Goal: Complete application form: Complete application form

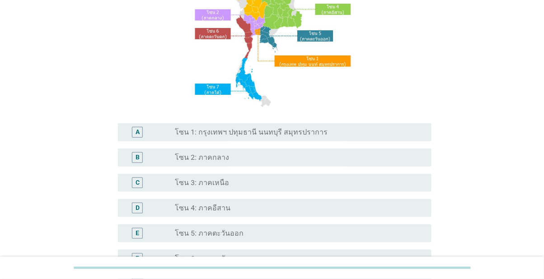
scroll to position [255, 0]
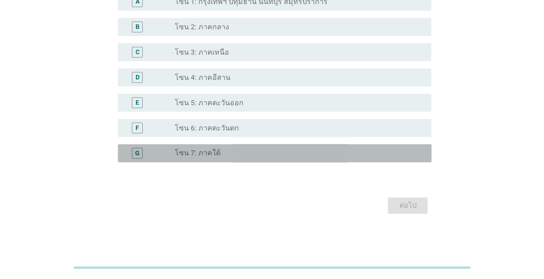
click at [281, 154] on div "radio_button_unchecked โซน 7: ภาคใต้" at bounding box center [296, 153] width 242 height 9
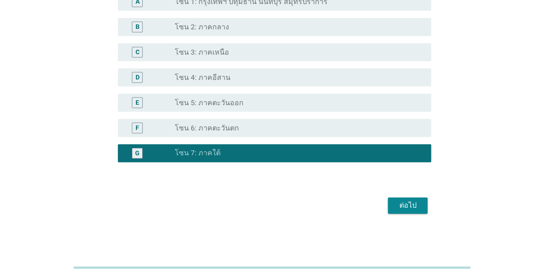
click at [417, 206] on div "ต่อไป" at bounding box center [407, 205] width 25 height 11
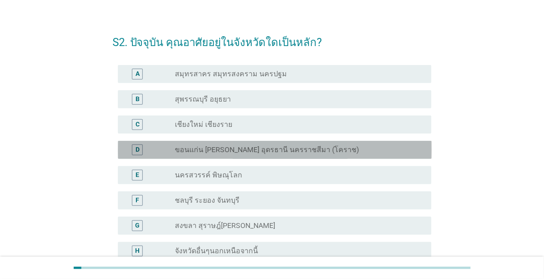
scroll to position [69, 0]
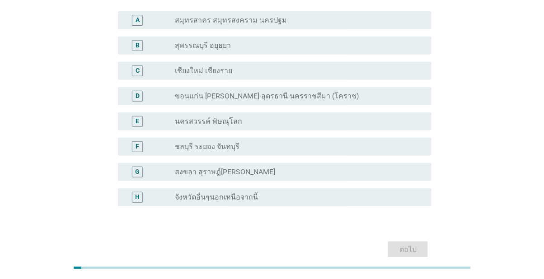
click at [329, 175] on div "radio_button_unchecked สงขลา สุราษฎ์[PERSON_NAME]" at bounding box center [296, 172] width 242 height 9
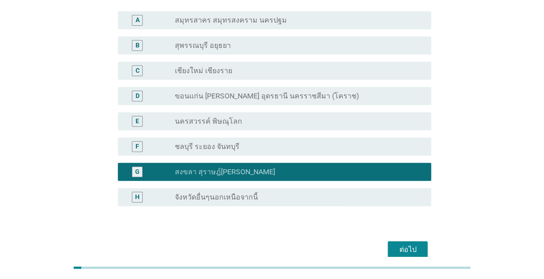
click at [421, 252] on button "ต่อไป" at bounding box center [408, 250] width 40 height 16
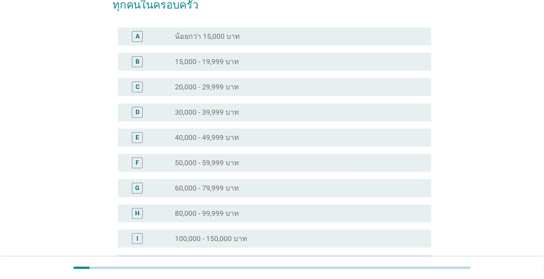
scroll to position [0, 0]
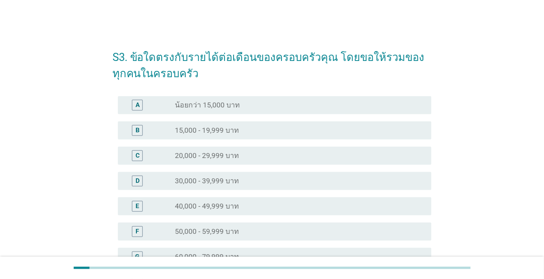
click at [383, 163] on div "C radio_button_unchecked 20,000 - 29,999 บาท" at bounding box center [275, 156] width 314 height 18
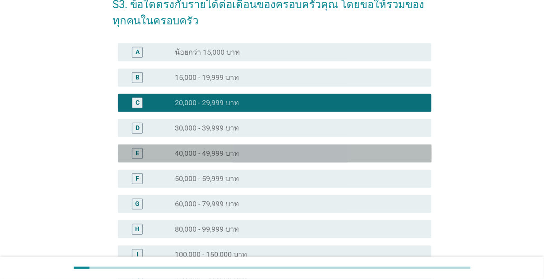
scroll to position [161, 0]
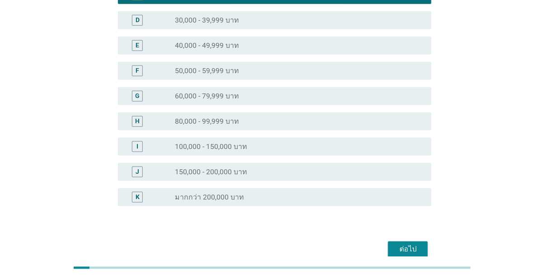
click at [408, 253] on div "ต่อไป" at bounding box center [407, 249] width 25 height 11
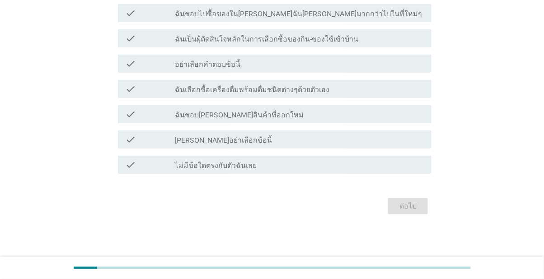
scroll to position [0, 0]
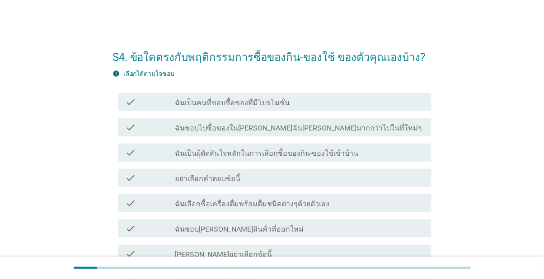
click at [403, 98] on div "check_box_outline_blank ฉันเป็นคนที่ชอบซื้อของที่มีโปรโมชั่น" at bounding box center [299, 102] width 249 height 11
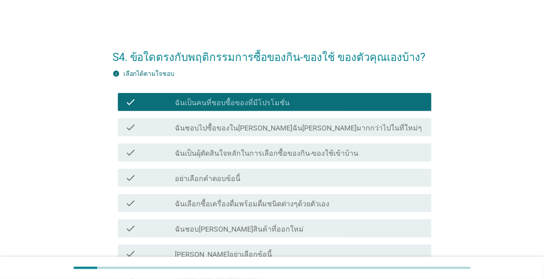
click at [391, 154] on div "check_box_outline_blank ฉันเป็นผุ้ตัดสินใจหลักในการเลือกซื้อของกิน-ของใช้เข้าบ้…" at bounding box center [299, 152] width 249 height 11
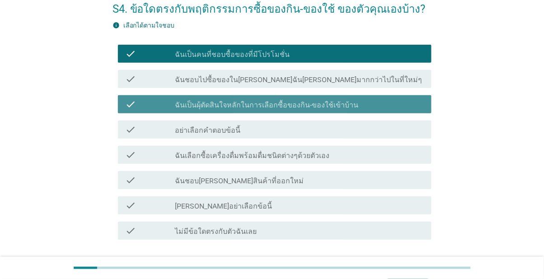
scroll to position [49, 0]
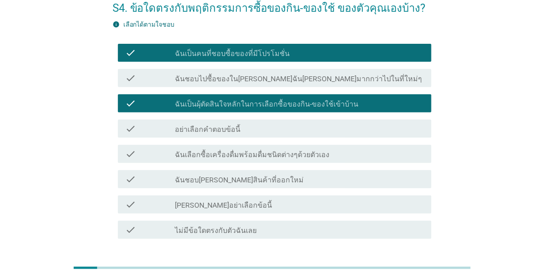
click at [405, 154] on div "check_box_outline_blank ฉันเลือกซื้อเครื่องดื่มพร้อมดื่มชนิดต่างๆด้วยตัวเอง" at bounding box center [299, 154] width 249 height 11
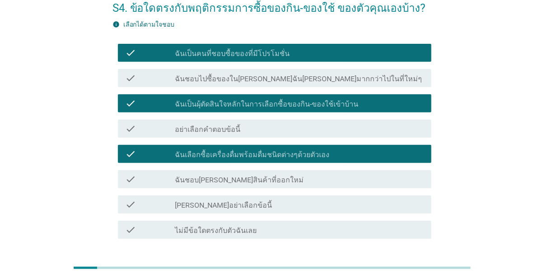
click at [393, 183] on div "check_box_outline_blank ฉันชอบ[PERSON_NAME]สินค้าที่ออกใหม่" at bounding box center [299, 179] width 249 height 11
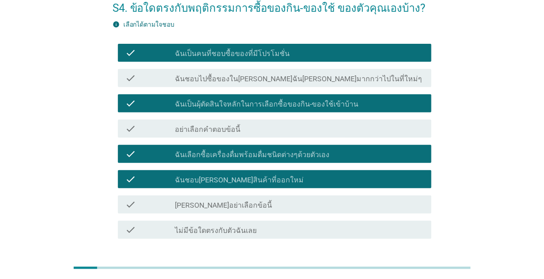
click at [414, 268] on div "ต่อไป" at bounding box center [407, 271] width 25 height 11
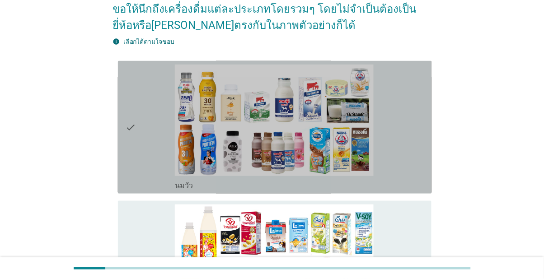
scroll to position [98, 0]
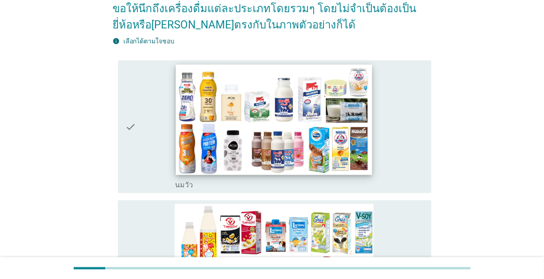
click at [372, 175] on img at bounding box center [274, 120] width 196 height 111
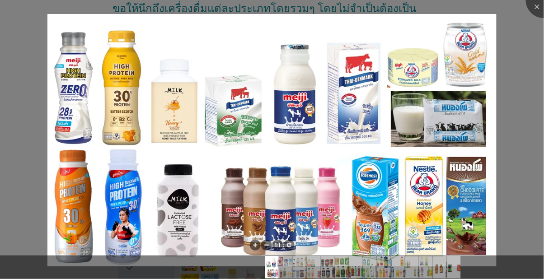
click at [522, 47] on div at bounding box center [272, 139] width 544 height 279
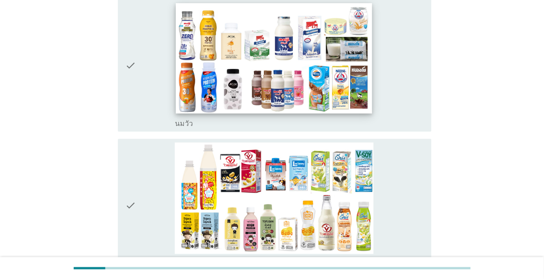
scroll to position [163, 0]
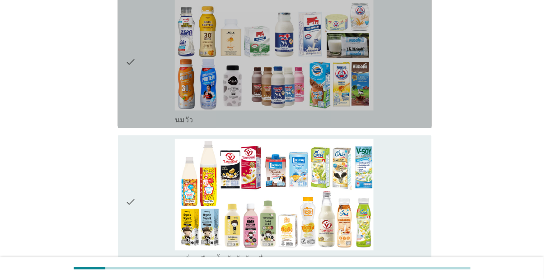
click at [129, 70] on icon "check" at bounding box center [130, 62] width 11 height 126
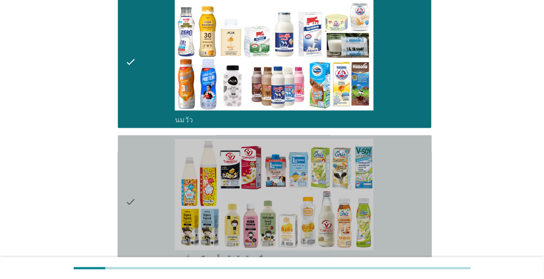
click at [141, 210] on div "check" at bounding box center [150, 202] width 50 height 126
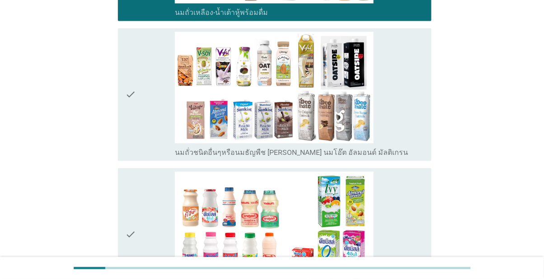
click at [141, 157] on div "check" at bounding box center [150, 95] width 50 height 126
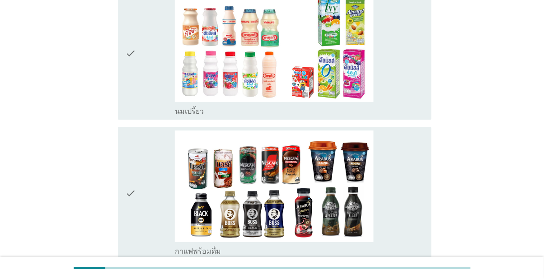
scroll to position [592, 0]
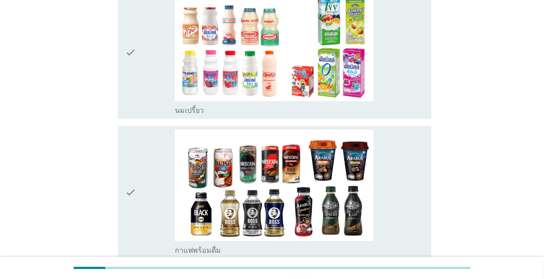
click at [135, 115] on icon "check" at bounding box center [130, 53] width 11 height 126
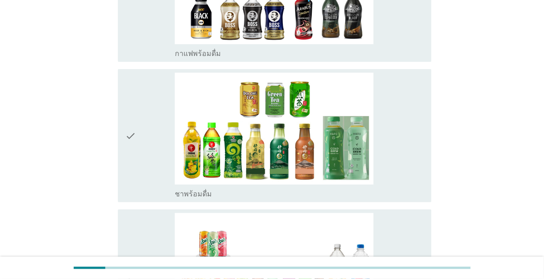
scroll to position [791, 0]
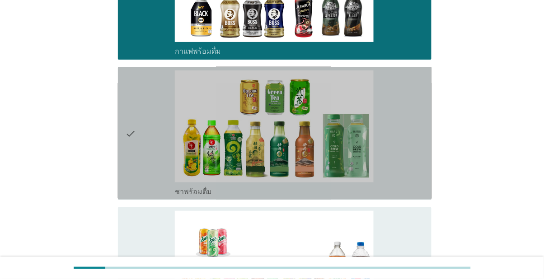
click at [145, 196] on div "check" at bounding box center [150, 133] width 50 height 126
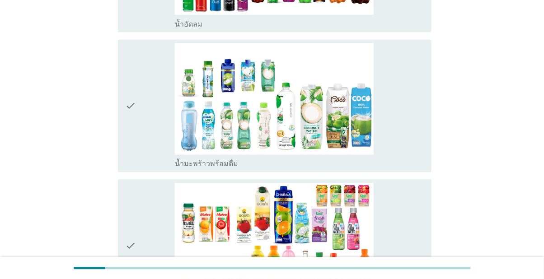
scroll to position [1104, 0]
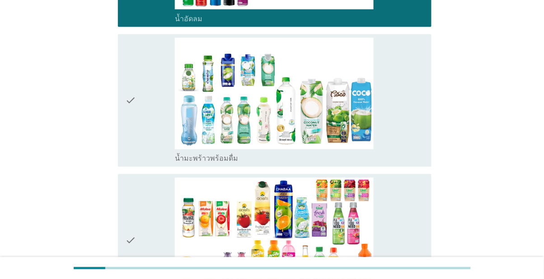
click at [142, 163] on div "check" at bounding box center [150, 101] width 50 height 126
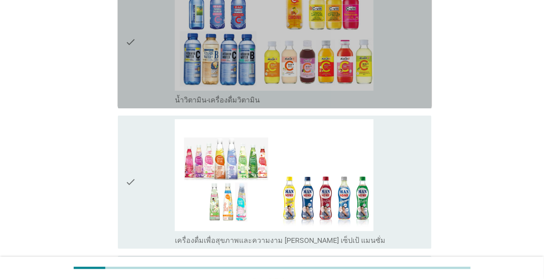
scroll to position [1436, 0]
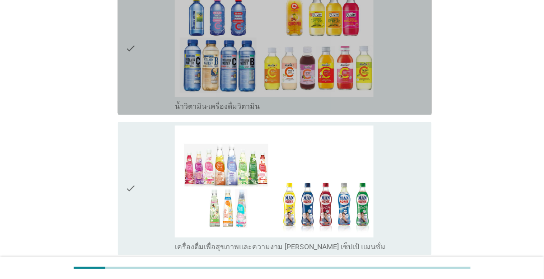
click at [140, 111] on div "check" at bounding box center [150, 49] width 50 height 126
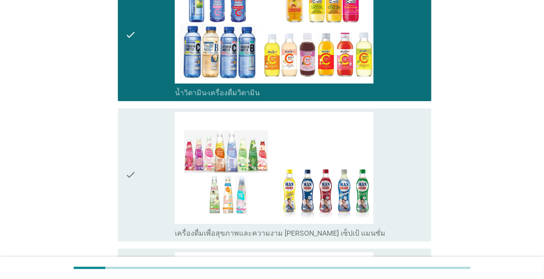
scroll to position [1450, 0]
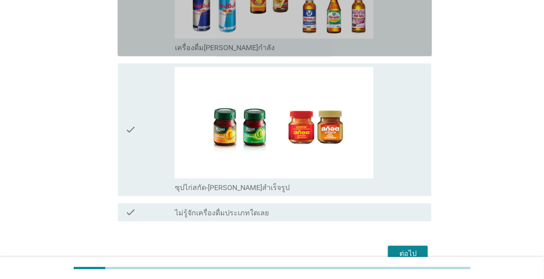
scroll to position [1914, 0]
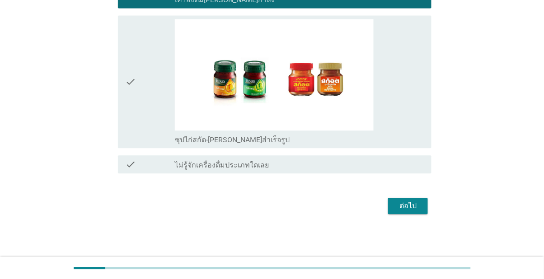
scroll to position [2037, 0]
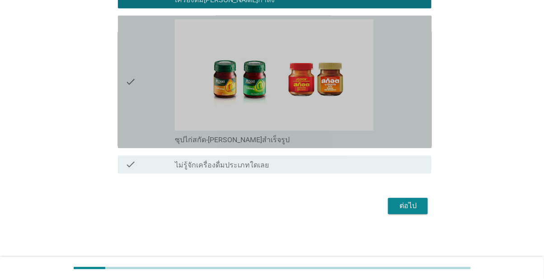
click at [142, 144] on div "check" at bounding box center [150, 82] width 50 height 126
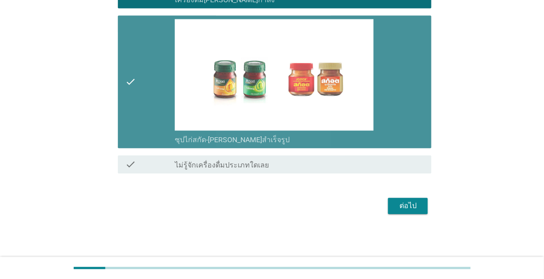
scroll to position [2163, 0]
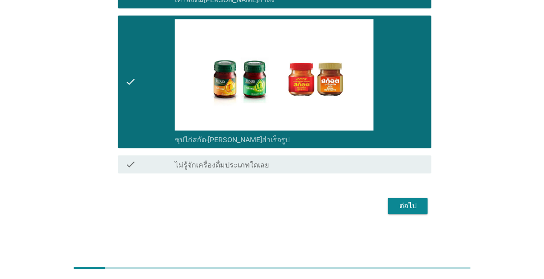
click at [410, 211] on div "ต่อไป" at bounding box center [407, 205] width 25 height 11
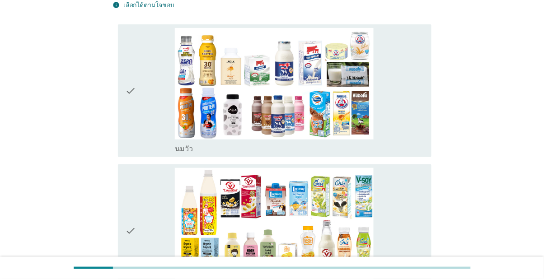
scroll to position [71, 0]
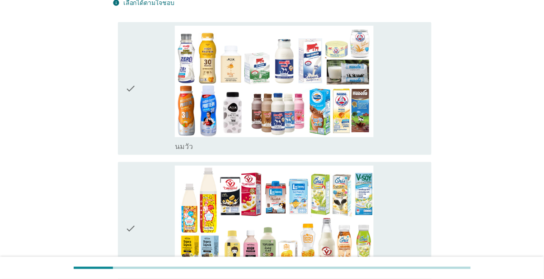
click at [134, 112] on icon "check" at bounding box center [130, 89] width 11 height 126
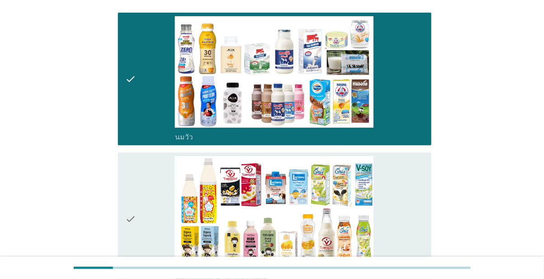
scroll to position [0, 0]
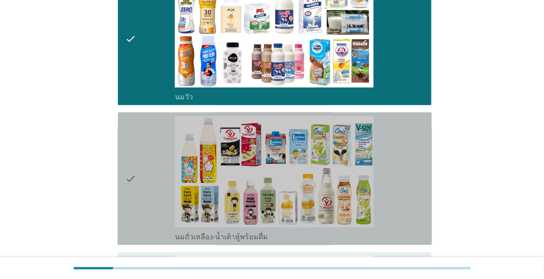
click at [143, 179] on div "check" at bounding box center [150, 179] width 50 height 126
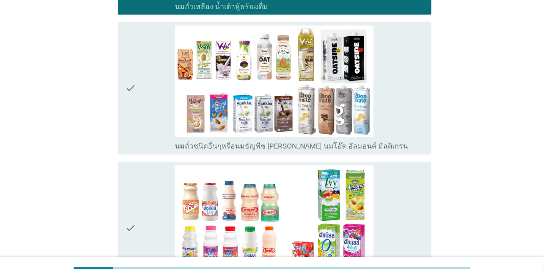
click at [141, 136] on div "check" at bounding box center [150, 89] width 50 height 126
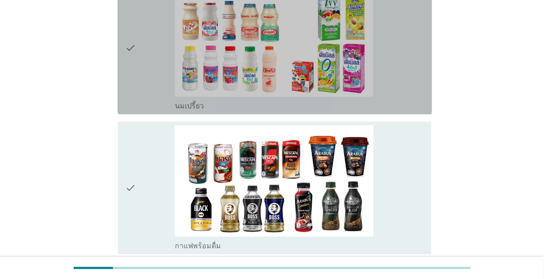
click at [143, 111] on div "check" at bounding box center [150, 48] width 50 height 126
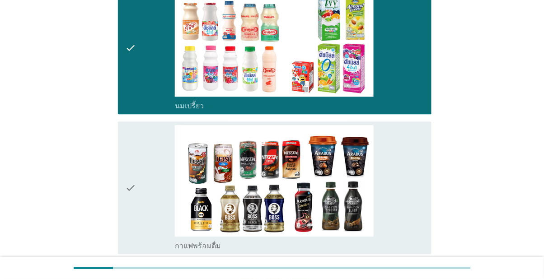
click at [147, 217] on div "check" at bounding box center [150, 188] width 50 height 126
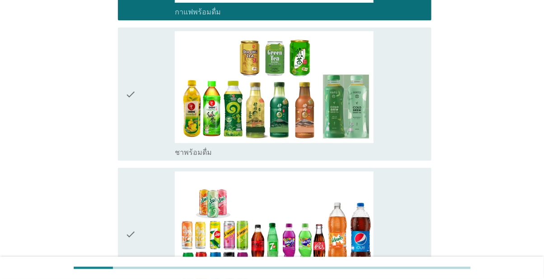
click at [139, 157] on div "check" at bounding box center [150, 94] width 50 height 126
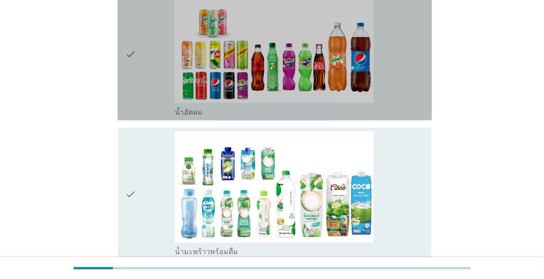
click at [133, 117] on icon "check" at bounding box center [130, 54] width 11 height 126
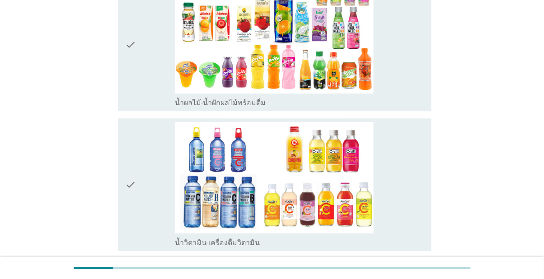
click at [137, 107] on div "check" at bounding box center [150, 45] width 50 height 126
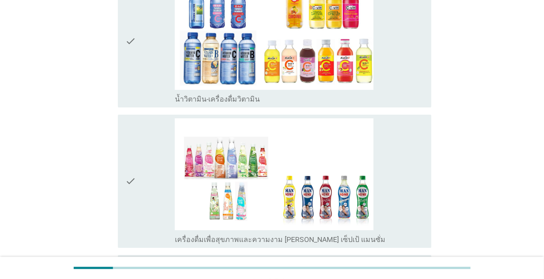
click at [138, 104] on div "check" at bounding box center [150, 41] width 50 height 126
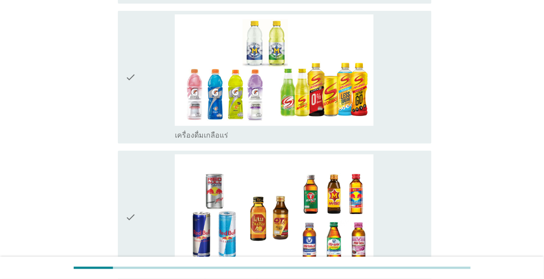
click at [138, 140] on div "check" at bounding box center [150, 77] width 50 height 126
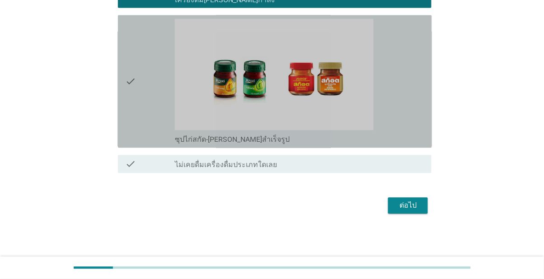
click at [143, 144] on div "check" at bounding box center [150, 82] width 50 height 126
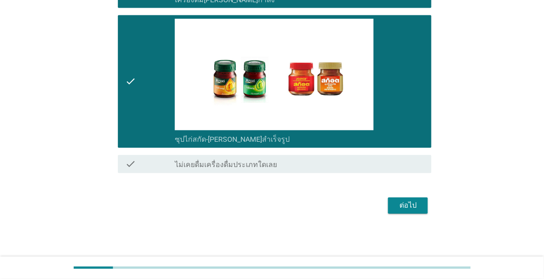
scroll to position [2097, 0]
click at [412, 211] on div "ต่อไป" at bounding box center [407, 205] width 25 height 11
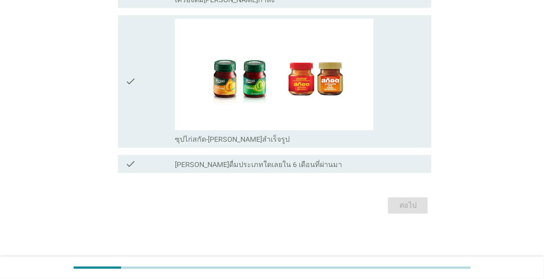
scroll to position [0, 0]
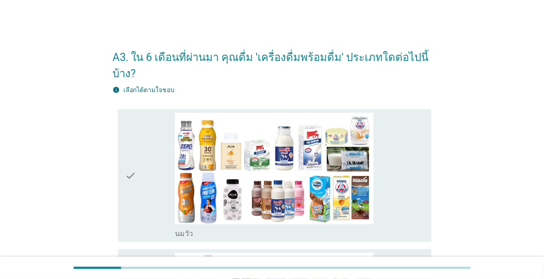
click at [132, 182] on icon "check" at bounding box center [130, 176] width 11 height 126
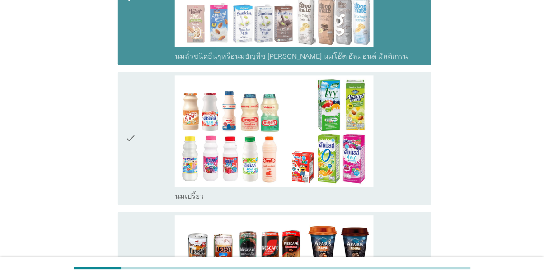
click at [141, 170] on div "check" at bounding box center [150, 138] width 50 height 126
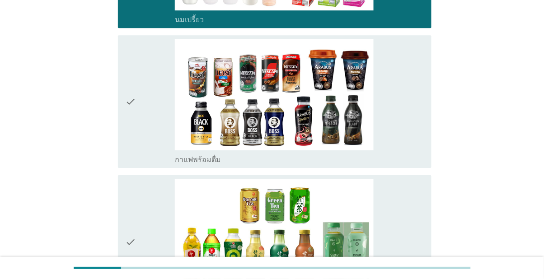
click at [140, 164] on div "check" at bounding box center [150, 102] width 50 height 126
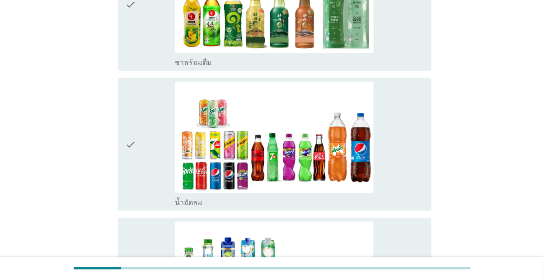
click at [139, 67] on div "check" at bounding box center [150, 4] width 50 height 126
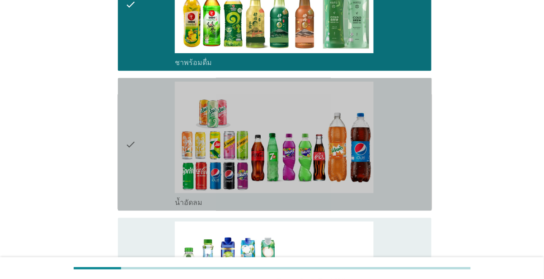
click at [140, 207] on div "check" at bounding box center [150, 145] width 50 height 126
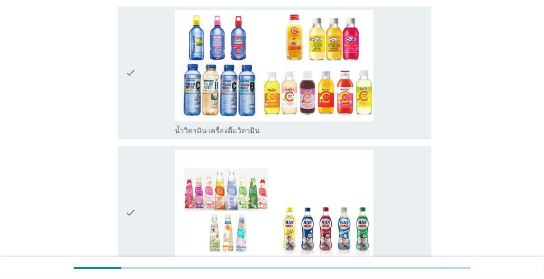
click at [143, 135] on div "check" at bounding box center [150, 73] width 50 height 126
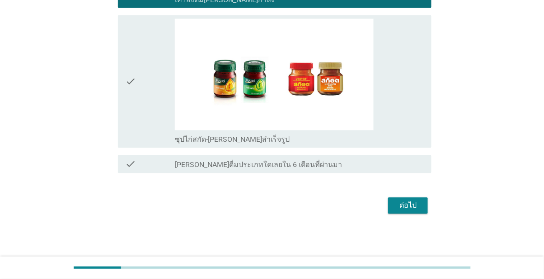
scroll to position [2114, 0]
click at [137, 144] on div "check" at bounding box center [150, 82] width 50 height 126
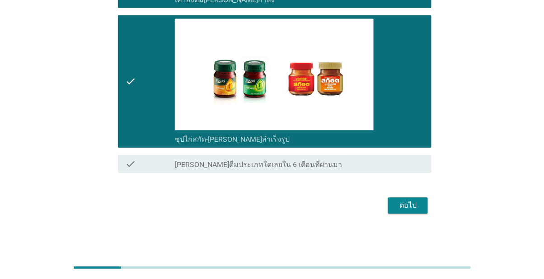
click at [423, 214] on button "ต่อไป" at bounding box center [408, 206] width 40 height 16
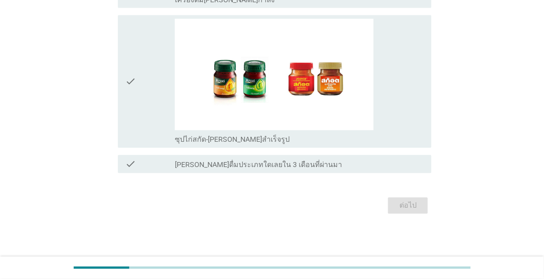
scroll to position [0, 0]
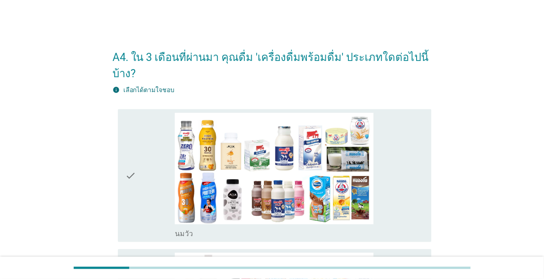
click at [130, 173] on icon "check" at bounding box center [130, 176] width 11 height 126
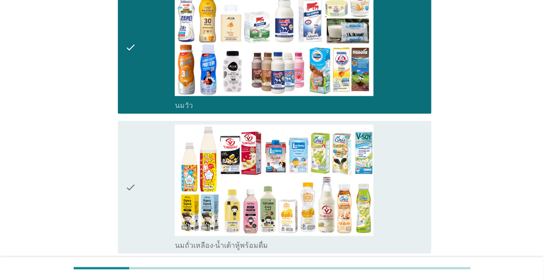
click at [130, 174] on icon "check" at bounding box center [130, 188] width 11 height 126
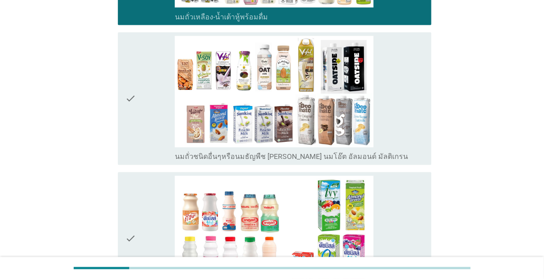
click at [135, 162] on icon "check" at bounding box center [130, 99] width 11 height 126
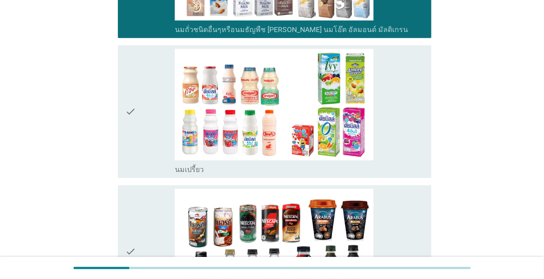
click at [140, 172] on div "check" at bounding box center [150, 112] width 50 height 126
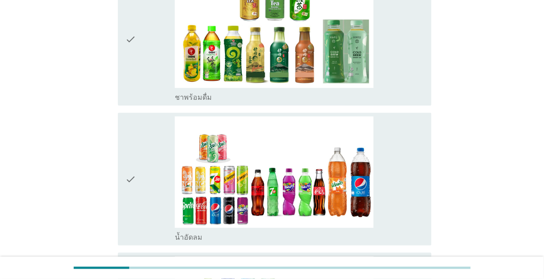
click at [139, 102] on div "check" at bounding box center [150, 39] width 50 height 126
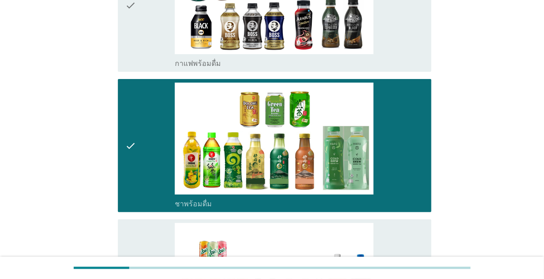
click at [135, 68] on icon "check" at bounding box center [130, 6] width 11 height 126
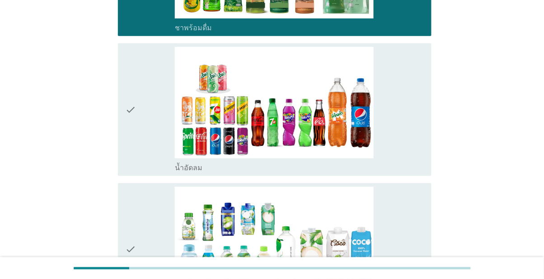
click at [138, 172] on div "check" at bounding box center [150, 110] width 50 height 126
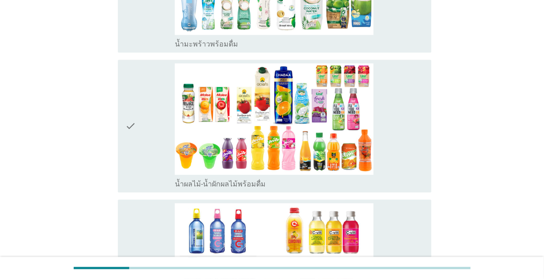
scroll to position [1184, 0]
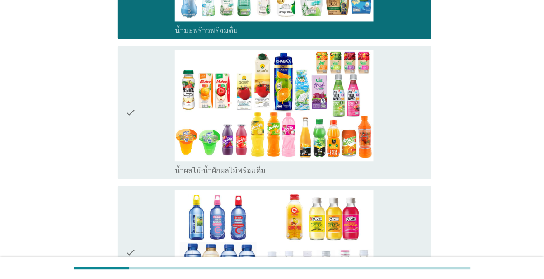
click at [148, 175] on div "check" at bounding box center [150, 113] width 50 height 126
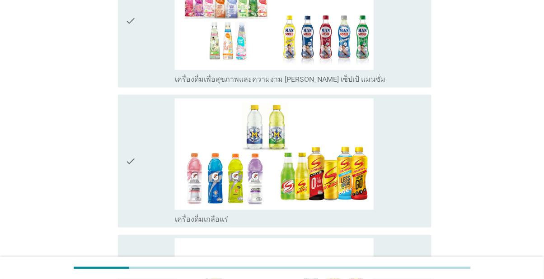
scroll to position [1566, 0]
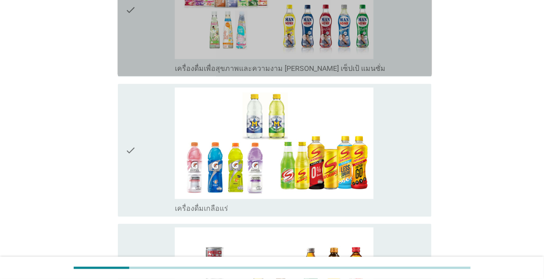
click at [140, 73] on div "check" at bounding box center [150, 10] width 50 height 126
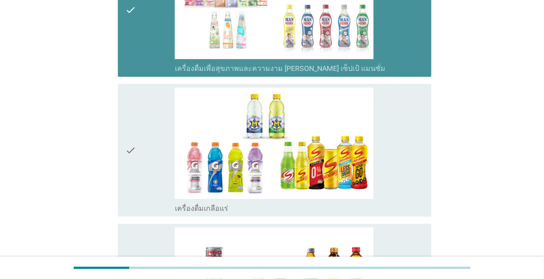
click at [138, 73] on div "check" at bounding box center [150, 10] width 50 height 126
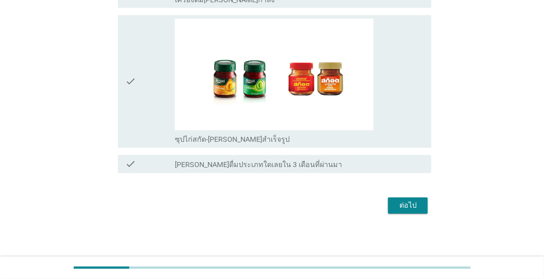
scroll to position [2114, 0]
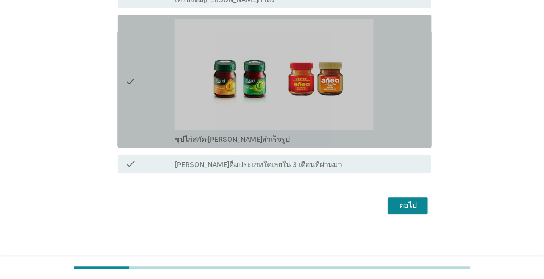
click at [137, 120] on div "check" at bounding box center [150, 82] width 50 height 126
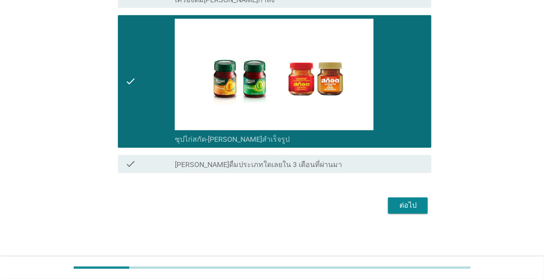
click at [422, 214] on button "ต่อไป" at bounding box center [408, 206] width 40 height 16
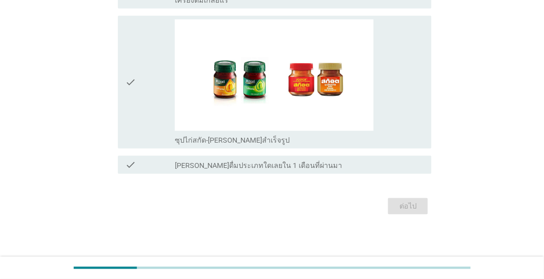
scroll to position [0, 0]
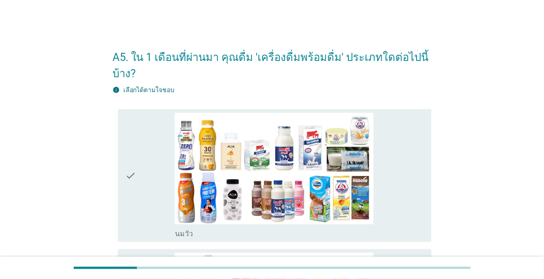
click at [135, 175] on icon "check" at bounding box center [130, 176] width 11 height 126
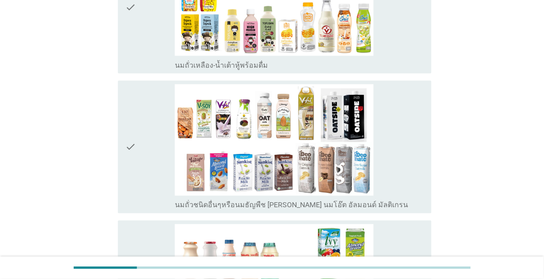
click at [136, 194] on div "check" at bounding box center [150, 147] width 50 height 126
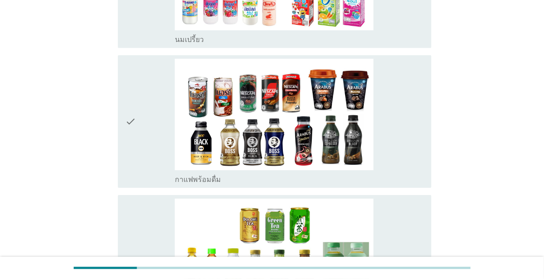
click at [138, 184] on div "check" at bounding box center [150, 122] width 50 height 126
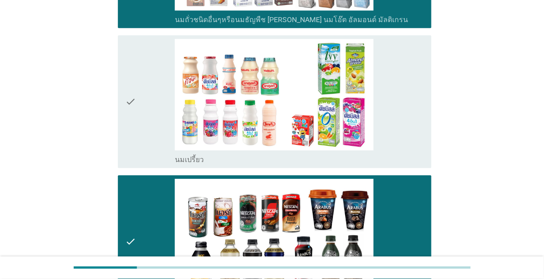
click at [140, 157] on div "check" at bounding box center [150, 102] width 50 height 126
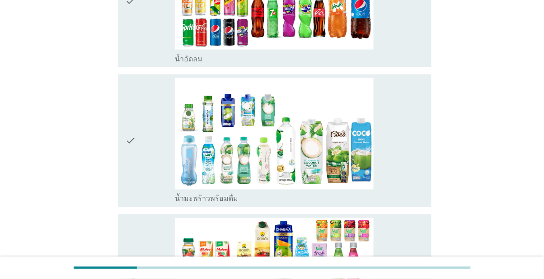
scroll to position [986, 0]
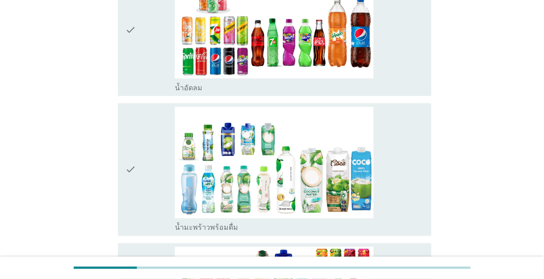
click at [140, 93] on div "check" at bounding box center [150, 30] width 50 height 126
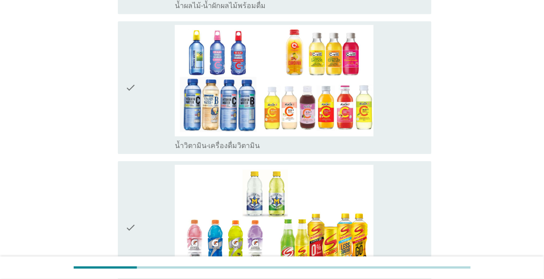
scroll to position [1375, 0]
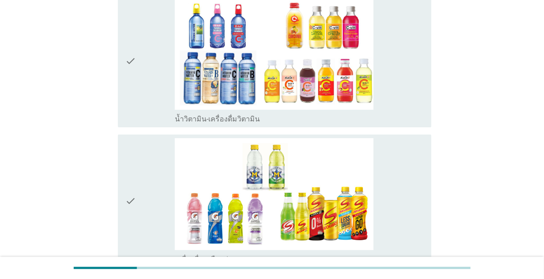
click at [143, 124] on div "check" at bounding box center [150, 61] width 50 height 126
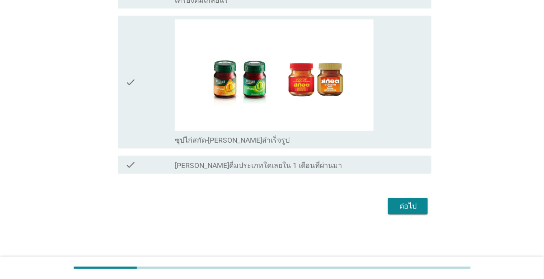
scroll to position [1691, 0]
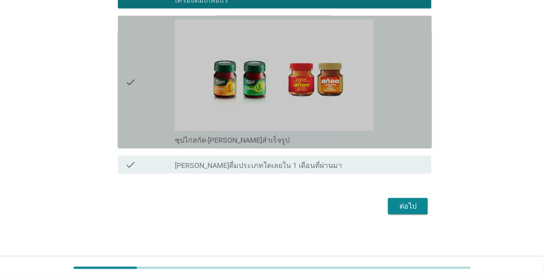
click at [141, 145] on div "check" at bounding box center [150, 82] width 50 height 126
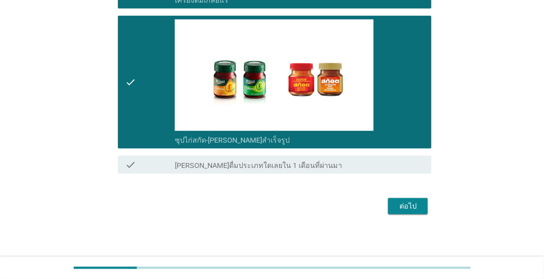
scroll to position [1799, 0]
click at [413, 214] on button "ต่อไป" at bounding box center [408, 206] width 40 height 16
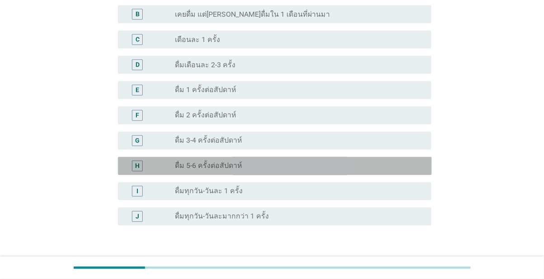
scroll to position [295, 0]
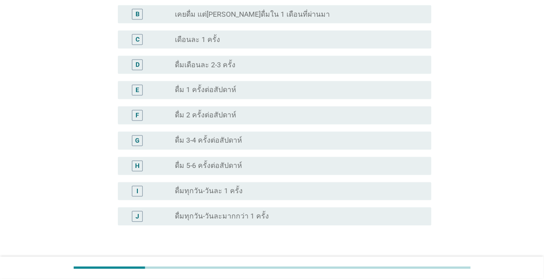
click at [176, 70] on label "ดื่มเดือนละ 2-3 ครั้ง" at bounding box center [205, 65] width 61 height 9
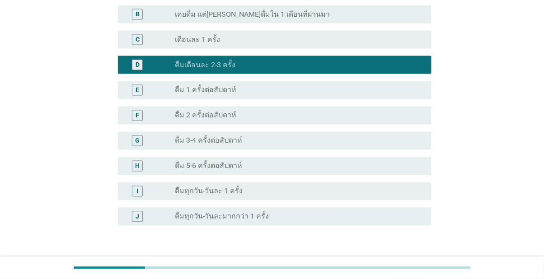
scroll to position [336, 0]
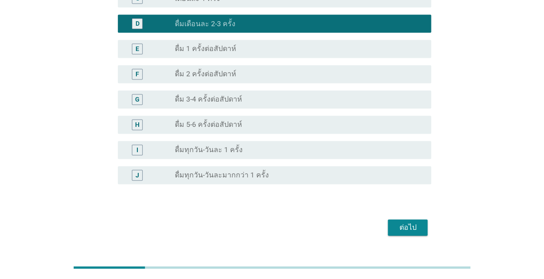
click at [411, 233] on div "ต่อไป" at bounding box center [407, 228] width 25 height 11
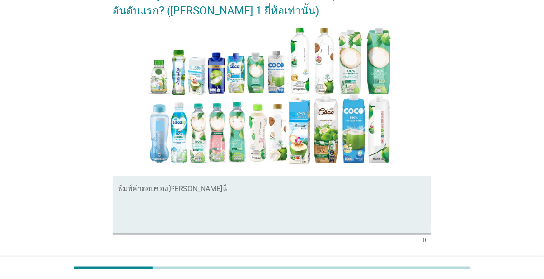
scroll to position [164, 0]
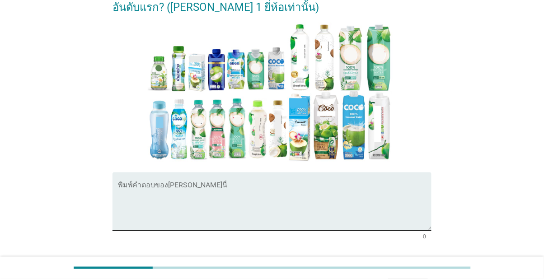
click at [206, 209] on textarea "พิมพ์คำตอบของคุณ ที่นี่" at bounding box center [275, 206] width 314 height 47
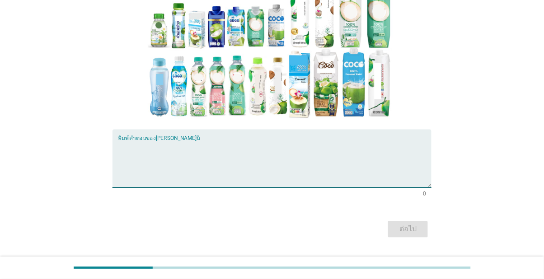
scroll to position [207, 0]
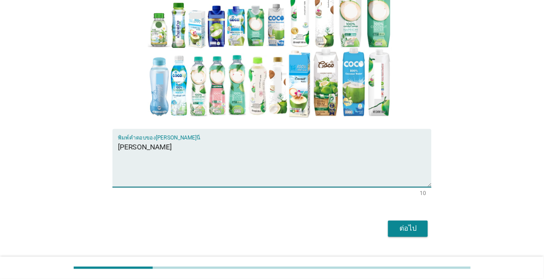
type textarea "[PERSON_NAME]"
click at [513, 62] on div "[PERSON_NAME]ด้วย คุณผ่านการคัดเลือกให้เข้าร่วมการวิจัยนี้!! ในส่วนถัดไป ขอให้ค…" at bounding box center [272, 37] width 500 height 422
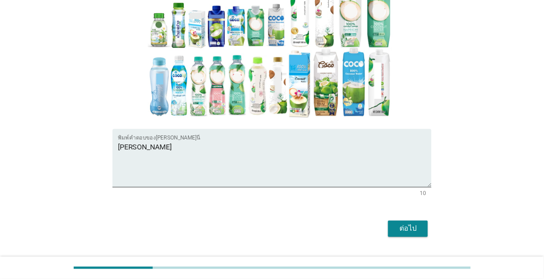
click at [409, 234] on div "ต่อไป" at bounding box center [407, 229] width 25 height 11
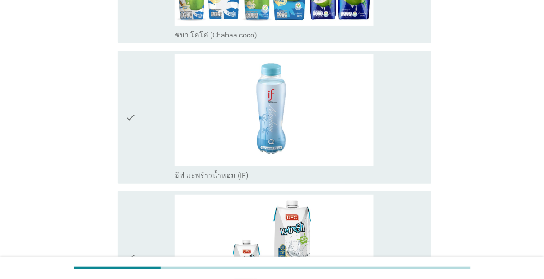
scroll to position [759, 0]
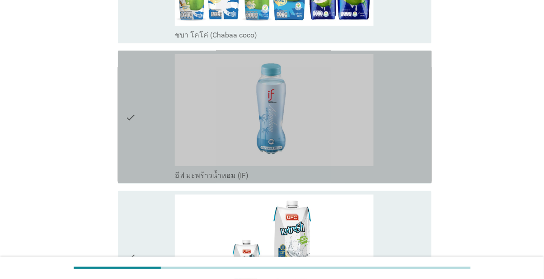
click at [128, 180] on icon "check" at bounding box center [130, 117] width 11 height 126
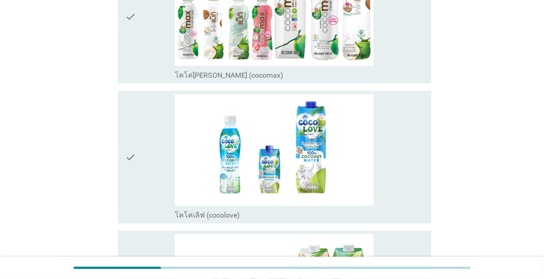
scroll to position [1549, 0]
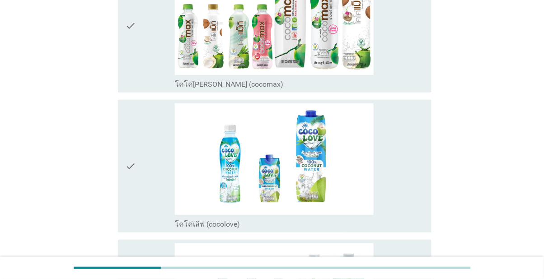
click at [145, 89] on div "check" at bounding box center [150, 26] width 50 height 126
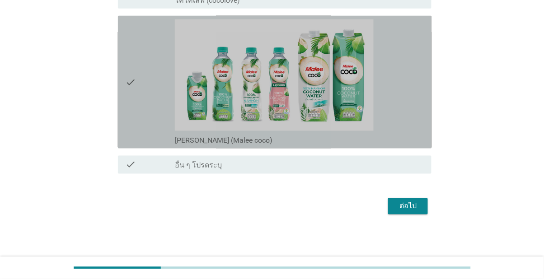
scroll to position [1916, 0]
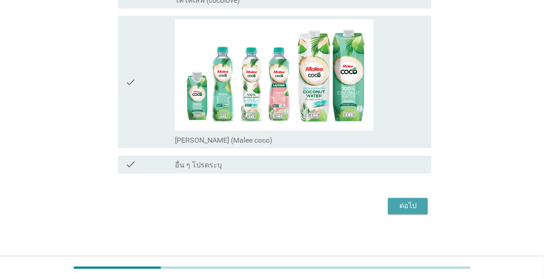
click at [405, 214] on button "ต่อไป" at bounding box center [408, 206] width 40 height 16
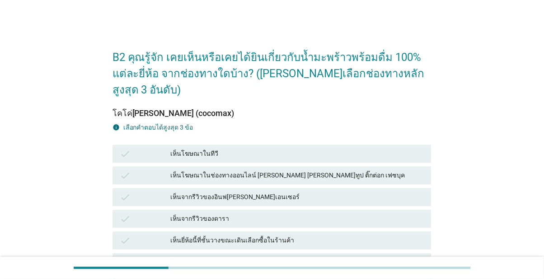
click at [367, 196] on div "เห็นจากรีวิวของอินฟ[PERSON_NAME]เอนเซอร์" at bounding box center [297, 197] width 254 height 11
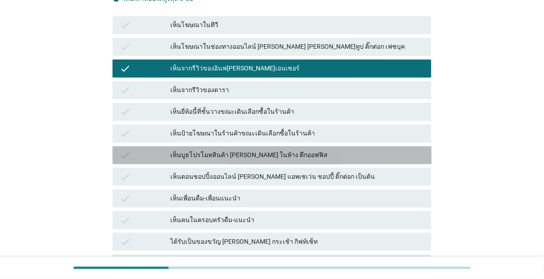
scroll to position [131, 0]
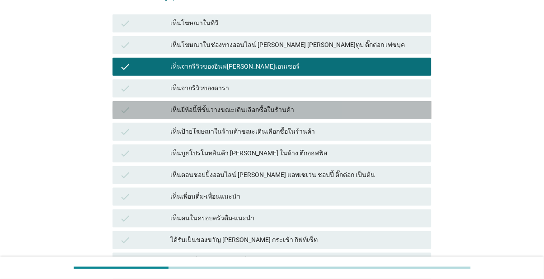
click at [413, 110] on div "เห็นยี่ห้อนี้ที่ชั้นวางขณะเดินเลือกซื้อในร้านค้า" at bounding box center [297, 110] width 254 height 11
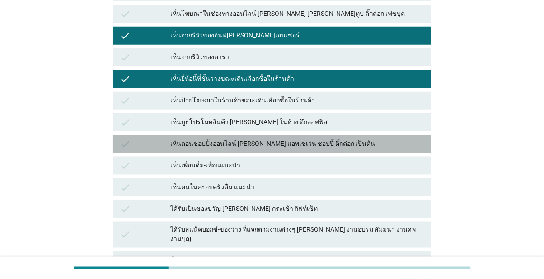
scroll to position [166, 0]
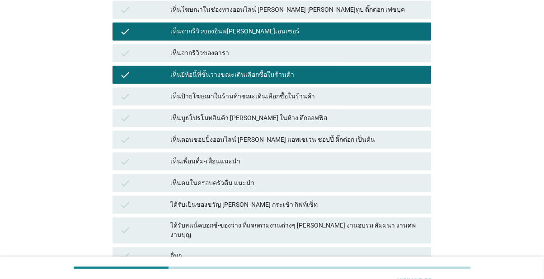
click at [378, 176] on div "check เห็นคนในครอบครัวดื่ม-แนะนำ" at bounding box center [271, 183] width 319 height 18
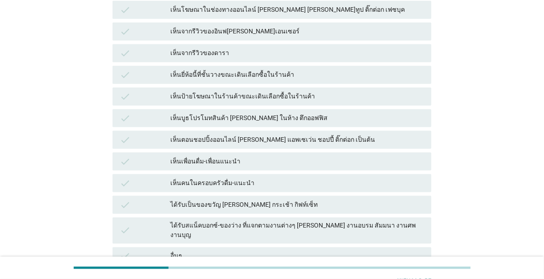
scroll to position [0, 0]
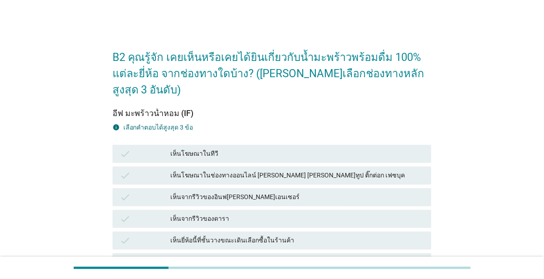
click at [401, 176] on div "เห็นโฆษณาในช่องทางออนไลน์ [PERSON_NAME] [PERSON_NAME]ทูป ติ๊กต่อก เฟซบุค" at bounding box center [297, 175] width 254 height 11
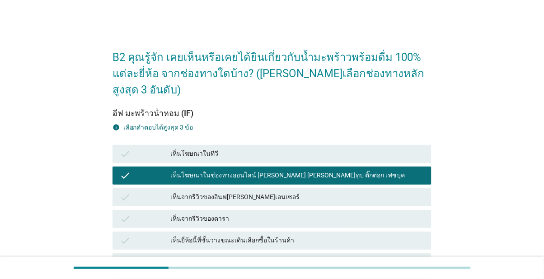
click at [394, 200] on div "เห็นจากรีวิวของอินฟ[PERSON_NAME]เอนเซอร์" at bounding box center [297, 197] width 254 height 11
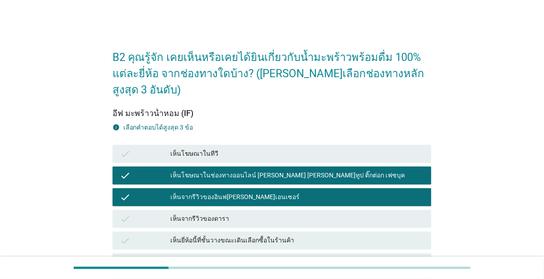
click at [408, 172] on div "เห็นโฆษณาในช่องทางออนไลน์ [PERSON_NAME] [PERSON_NAME]ทูป ติ๊กต่อก เฟซบุค" at bounding box center [297, 175] width 254 height 11
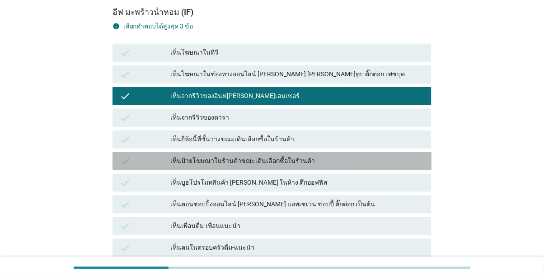
scroll to position [104, 0]
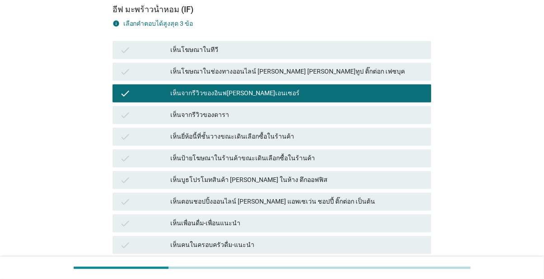
click at [406, 138] on div "เห็นยี่ห้อนี้ที่ชั้นวางขณะเดินเลือกซื้อในร้านค้า" at bounding box center [297, 136] width 254 height 11
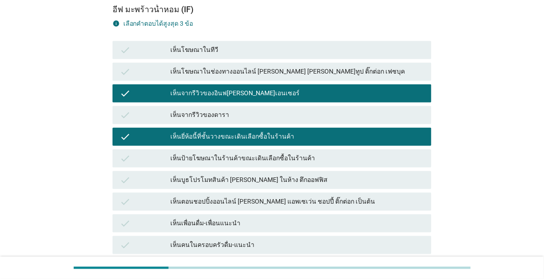
click at [402, 158] on div "เห็นป้ายโฆษณาในร้านค้าขณะเดินเลือกซื้อในร้านค้า" at bounding box center [297, 158] width 254 height 11
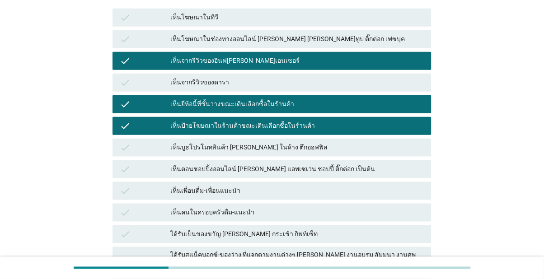
scroll to position [212, 0]
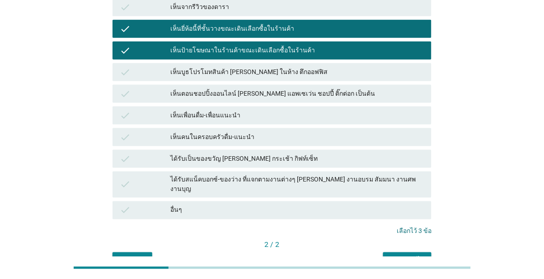
click at [405, 260] on button "คำถามต่อไป" at bounding box center [407, 260] width 48 height 16
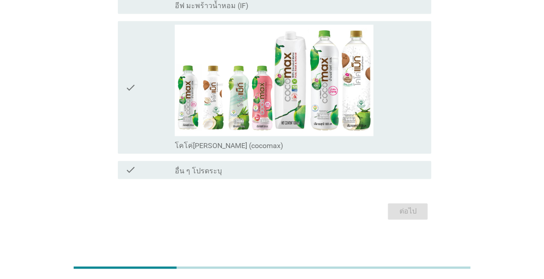
scroll to position [0, 0]
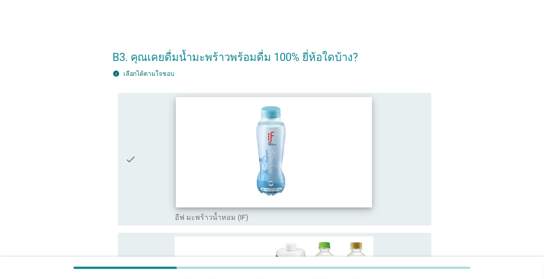
click at [354, 181] on img at bounding box center [274, 152] width 196 height 111
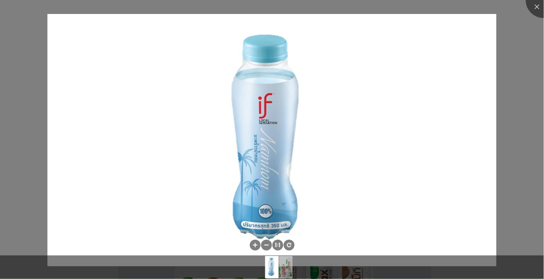
click at [513, 49] on div at bounding box center [272, 139] width 544 height 279
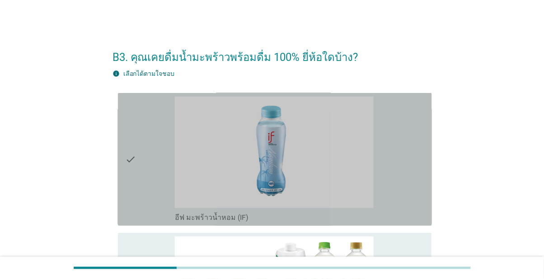
click at [138, 168] on div "check" at bounding box center [150, 160] width 50 height 126
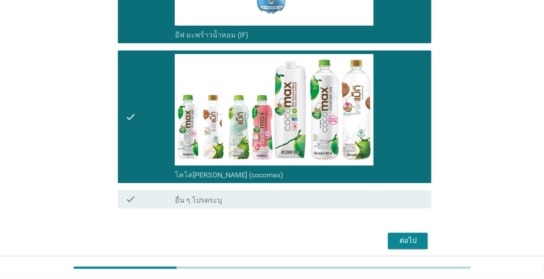
scroll to position [209, 0]
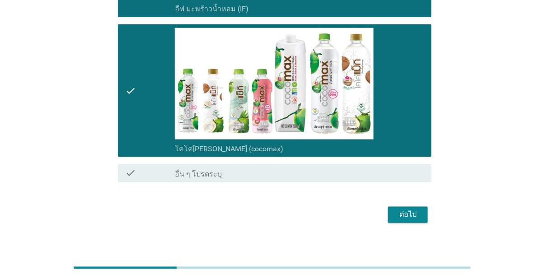
click at [410, 220] on div "ต่อไป" at bounding box center [407, 215] width 25 height 11
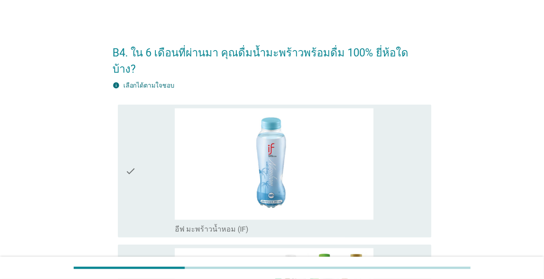
scroll to position [0, 0]
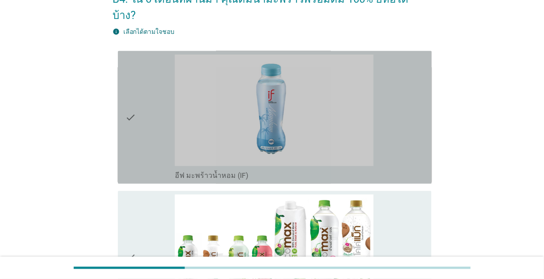
click at [146, 132] on div "check" at bounding box center [150, 118] width 50 height 126
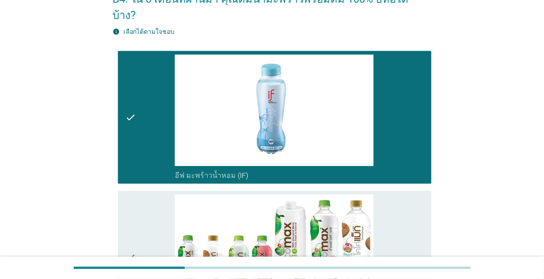
click at [151, 246] on div "check" at bounding box center [150, 258] width 50 height 126
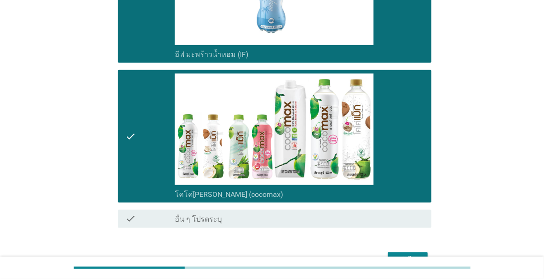
scroll to position [209, 0]
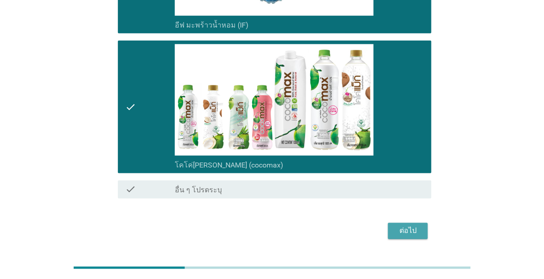
click at [413, 237] on div "ต่อไป" at bounding box center [407, 231] width 25 height 11
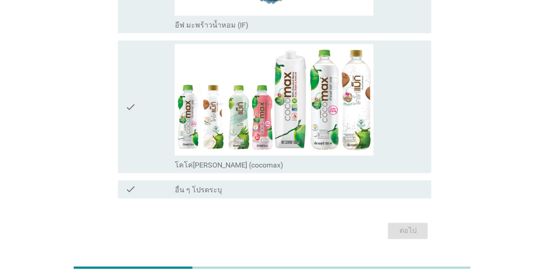
click at [139, 151] on div "check" at bounding box center [150, 107] width 50 height 126
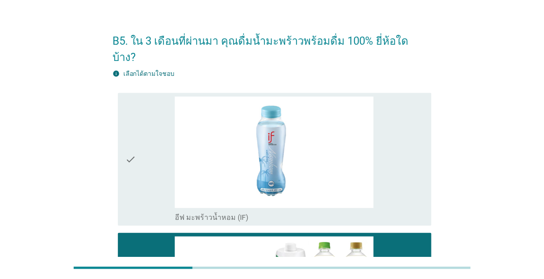
scroll to position [0, 0]
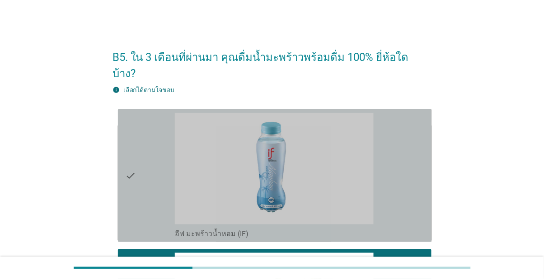
click at [148, 181] on div "check" at bounding box center [150, 176] width 50 height 126
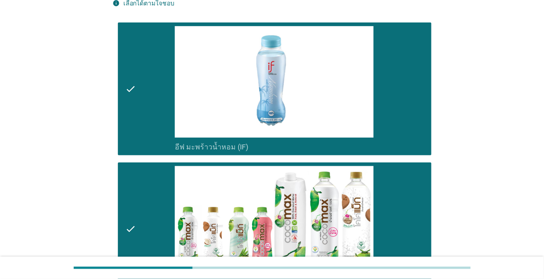
scroll to position [209, 0]
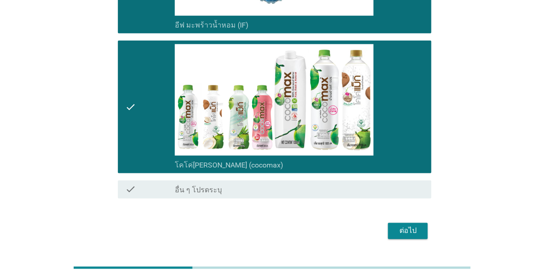
click at [422, 239] on button "ต่อไป" at bounding box center [408, 231] width 40 height 16
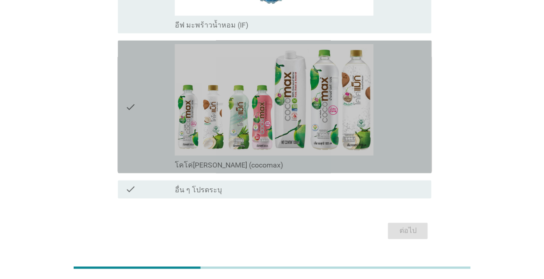
click at [148, 151] on div "check" at bounding box center [150, 107] width 50 height 126
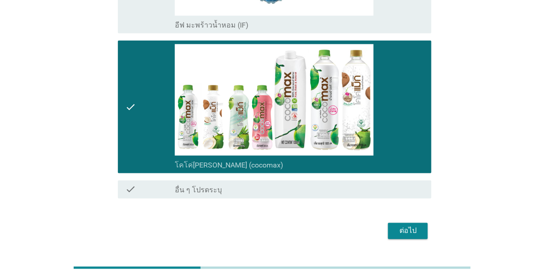
click at [417, 237] on div "ต่อไป" at bounding box center [407, 231] width 25 height 11
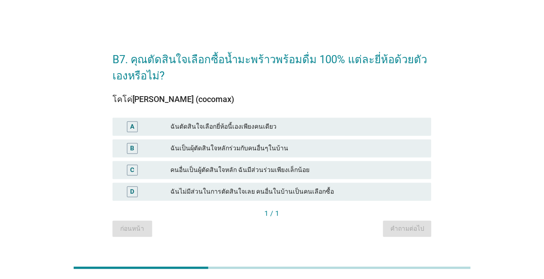
click at [340, 136] on div "A ฉันตัดสินใจเลือกยี่ห้อนี้เองเพียงคนเดียว" at bounding box center [271, 127] width 319 height 18
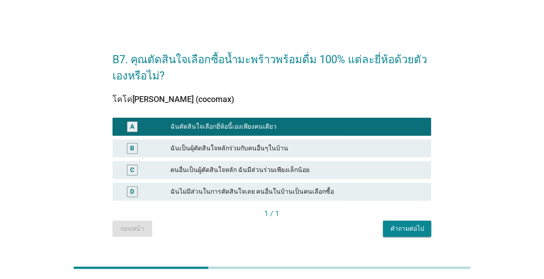
click at [414, 233] on div "คำถามต่อไป" at bounding box center [407, 228] width 34 height 9
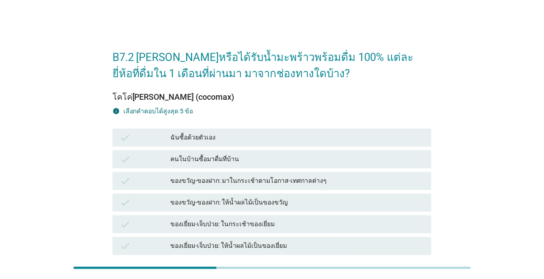
click at [404, 144] on div "check ฉันซื้อด้วยตัวเอง" at bounding box center [271, 138] width 319 height 18
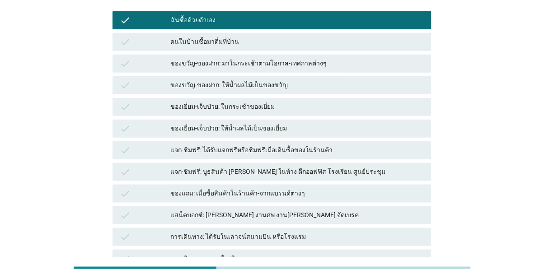
scroll to position [195, 0]
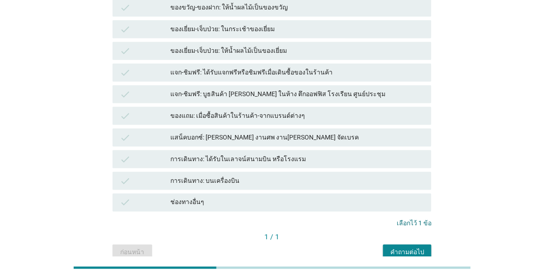
click at [412, 255] on div "คำถามต่อไป" at bounding box center [407, 252] width 34 height 9
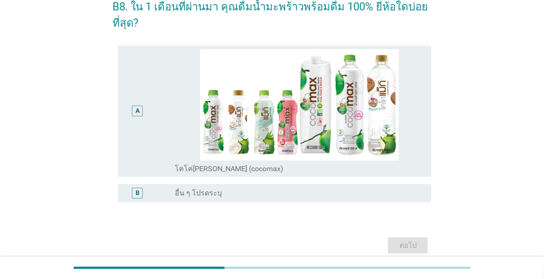
scroll to position [53, 0]
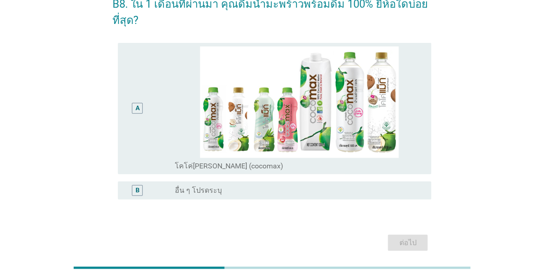
click at [141, 147] on div "A" at bounding box center [137, 109] width 25 height 124
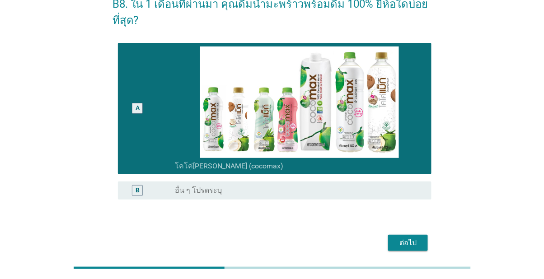
click at [415, 248] on div "ต่อไป" at bounding box center [407, 243] width 25 height 11
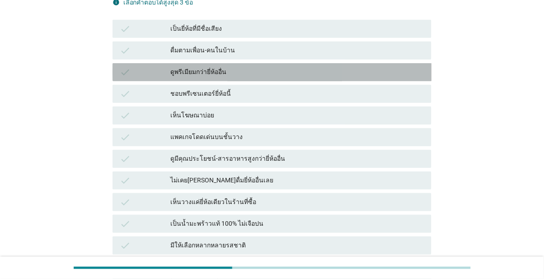
scroll to position [110, 0]
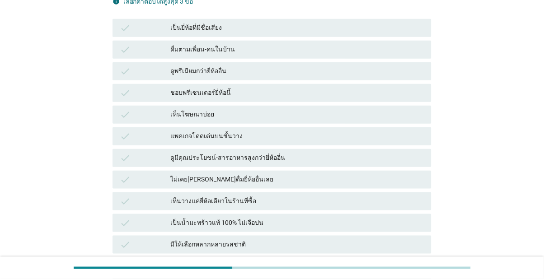
click at [260, 267] on div "มีรสชาติพิเศษที่ฉันชอบ [PERSON_NAME] น้ำหอม มะพร้าว[PERSON_NAME] [PERSON_NAME]" at bounding box center [297, 270] width 254 height 19
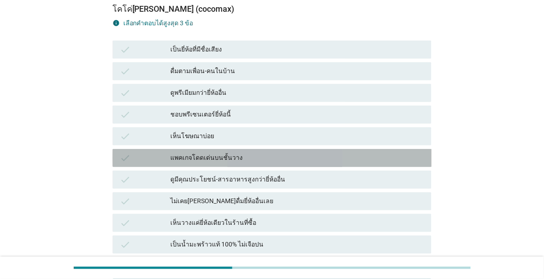
scroll to position [87, 0]
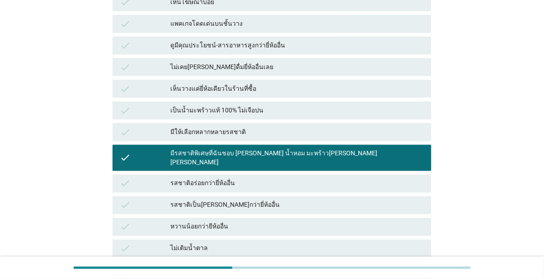
click at [366, 135] on div "มีให้เลือกหลากหลายรสชาติ" at bounding box center [297, 132] width 254 height 11
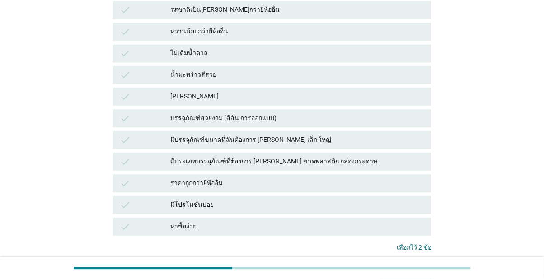
scroll to position [417, 0]
click at [350, 92] on div "[PERSON_NAME]" at bounding box center [297, 97] width 254 height 11
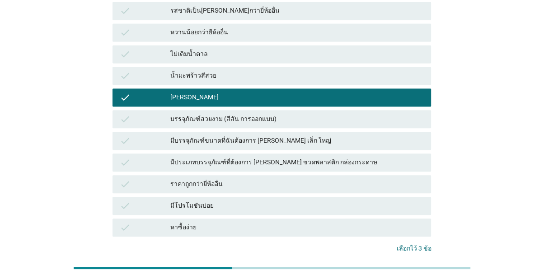
click at [422, 273] on div "คำถามต่อไป" at bounding box center [407, 277] width 34 height 9
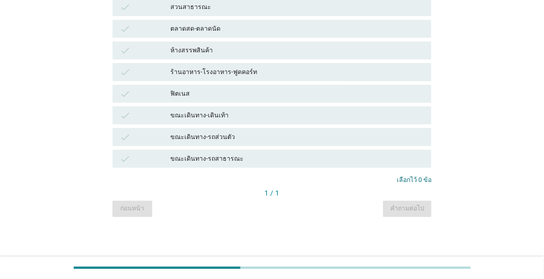
scroll to position [0, 0]
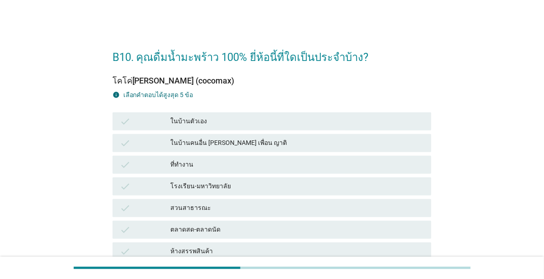
click at [288, 123] on div "ในบ้านตัวเอง" at bounding box center [297, 121] width 254 height 11
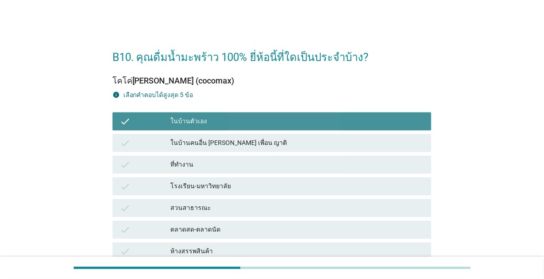
click at [270, 168] on div "ที่ทำงาน" at bounding box center [297, 164] width 254 height 11
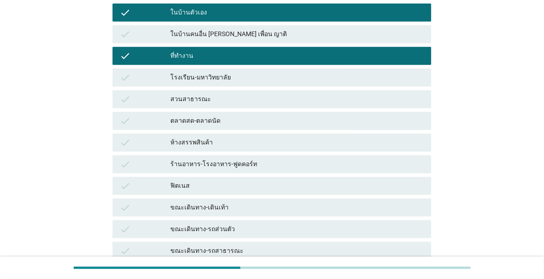
scroll to position [109, 0]
click at [248, 208] on div "ขณะเดินทาง-เดินเท้า" at bounding box center [297, 207] width 254 height 11
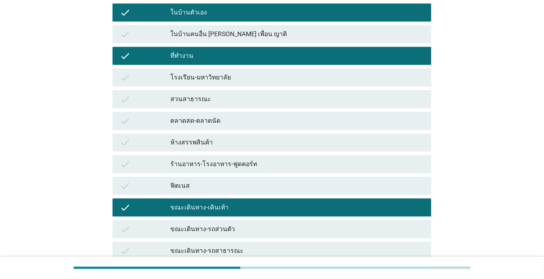
click at [381, 208] on div "ขณะเดินทาง-เดินเท้า" at bounding box center [297, 207] width 254 height 11
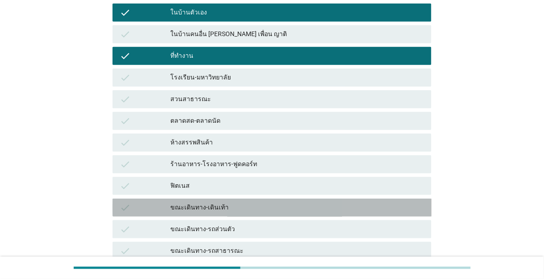
click at [364, 229] on div "ขณะเดินทาง-รถส่วนตัว" at bounding box center [297, 229] width 254 height 11
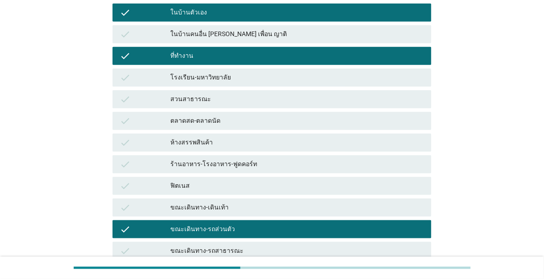
scroll to position [158, 0]
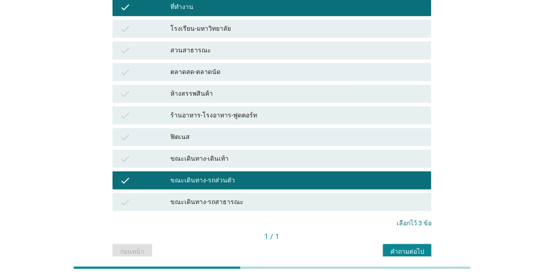
click at [416, 258] on button "คำถามต่อไป" at bounding box center [407, 252] width 48 height 16
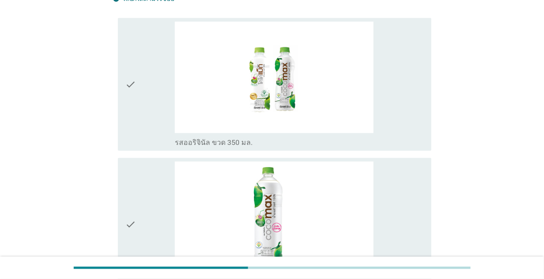
scroll to position [92, 0]
click at [126, 242] on icon "check" at bounding box center [130, 224] width 11 height 126
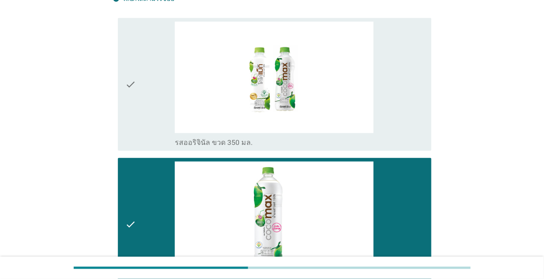
click at [136, 224] on div "check" at bounding box center [150, 225] width 50 height 126
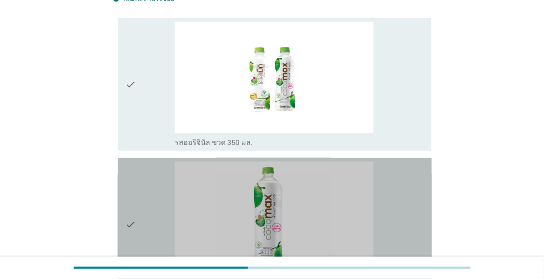
click at [134, 109] on icon "check" at bounding box center [130, 85] width 11 height 126
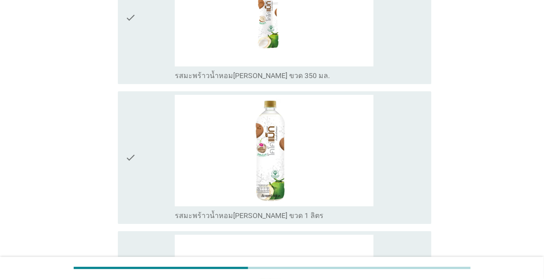
scroll to position [578, 0]
click at [145, 81] on div "check" at bounding box center [150, 18] width 50 height 126
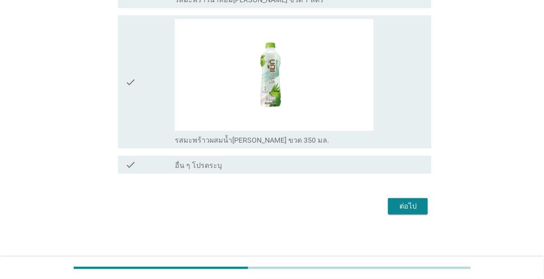
scroll to position [838, 0]
click at [400, 212] on div "ต่อไป" at bounding box center [407, 206] width 25 height 11
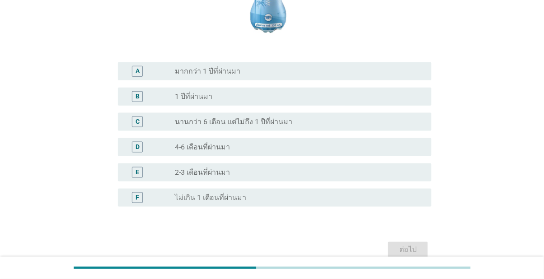
scroll to position [177, 0]
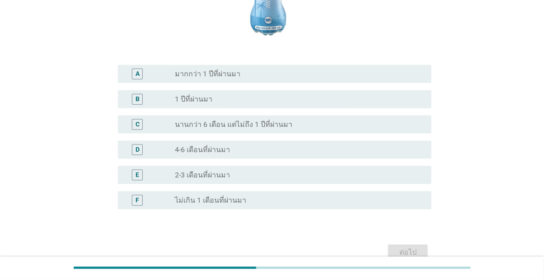
click at [136, 180] on div "E" at bounding box center [137, 175] width 4 height 9
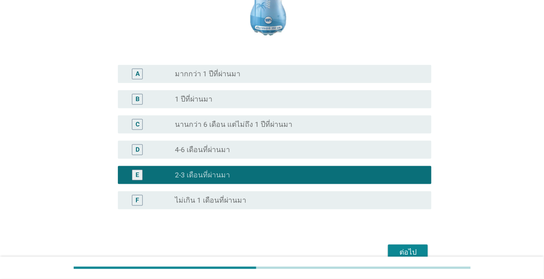
click at [401, 258] on div "ต่อไป" at bounding box center [407, 252] width 25 height 11
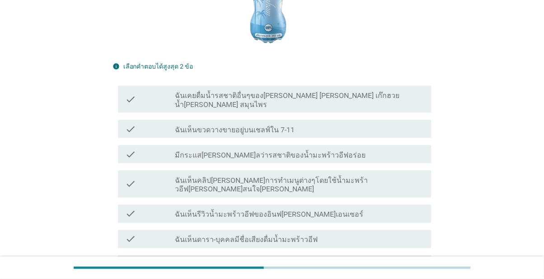
scroll to position [244, 0]
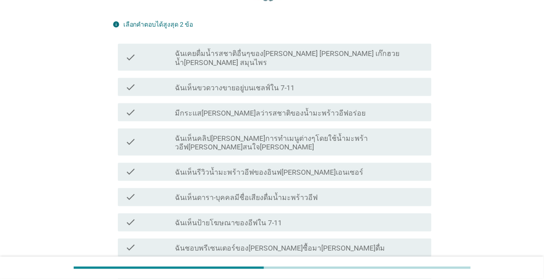
click at [402, 119] on div "check check_box_outline_blank มีกระแส[PERSON_NAME]ลว่ารสชาติของน้ำมะพร้าวอีฟอร่…" at bounding box center [275, 112] width 314 height 18
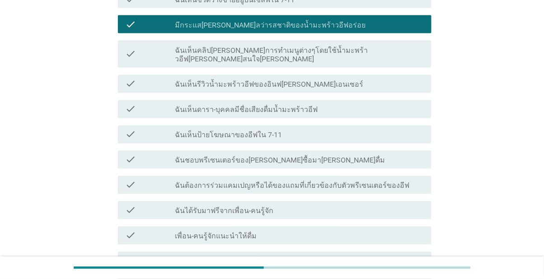
scroll to position [332, 0]
click at [390, 86] on div "check_box_outline_blank ฉันเห็นรีวิวน้ำมะพร้าวอีฟของอินฟ[PERSON_NAME]เอนเซอร์" at bounding box center [299, 84] width 249 height 11
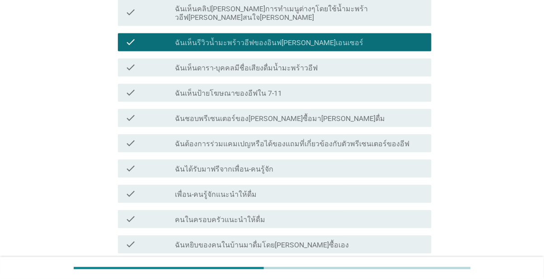
click at [423, 16] on div "check_box_outline_blank ฉันเห็นคลิป[PERSON_NAME]การทำเมนูต่างๆโดยใช้น้ำมะพร้าวอ…" at bounding box center [299, 13] width 249 height 20
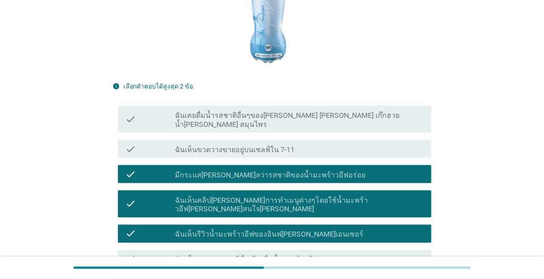
scroll to position [206, 0]
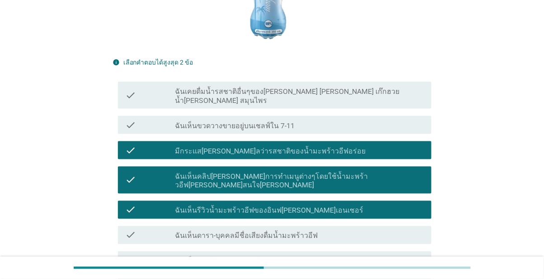
click at [378, 215] on div "check_box_outline_blank ฉันเห็นรีวิวน้ำมะพร้าวอีฟของอินฟ[PERSON_NAME]เอนเซอร์" at bounding box center [299, 210] width 249 height 11
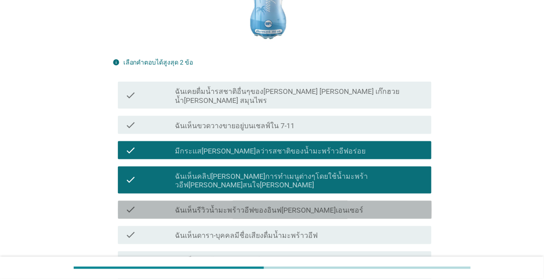
click at [382, 214] on div "check_box_outline_blank ฉันเห็นรีวิวน้ำมะพร้าวอีฟของอินฟ[PERSON_NAME]เอนเซอร์" at bounding box center [299, 210] width 249 height 11
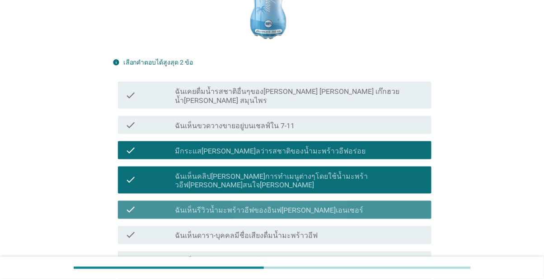
click at [391, 156] on div "check_box_outline_blank มีกระแส[PERSON_NAME]ลว่ารสชาติของน้ำมะพร้าวอีฟอร่อย" at bounding box center [299, 150] width 249 height 11
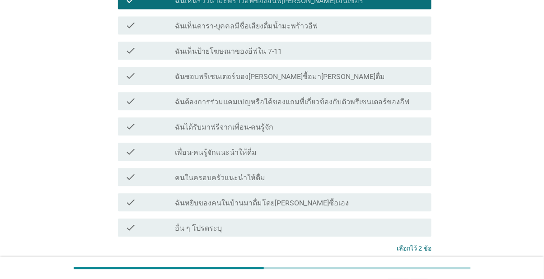
scroll to position [452, 0]
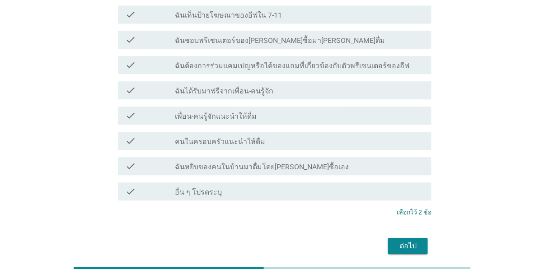
click at [410, 250] on div "ต่อไป" at bounding box center [407, 246] width 25 height 11
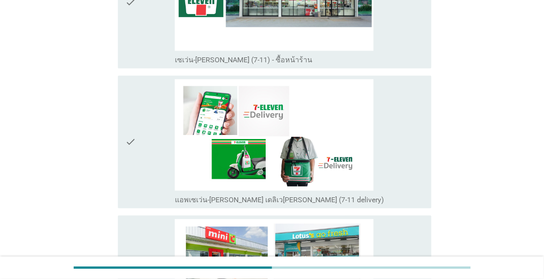
scroll to position [1930, 0]
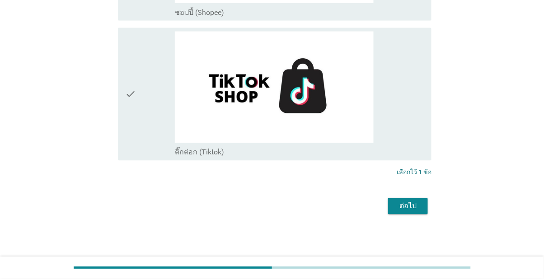
scroll to position [2943, 0]
click at [418, 212] on div "ต่อไป" at bounding box center [407, 206] width 25 height 11
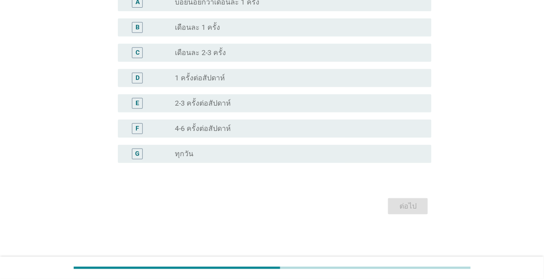
scroll to position [0, 0]
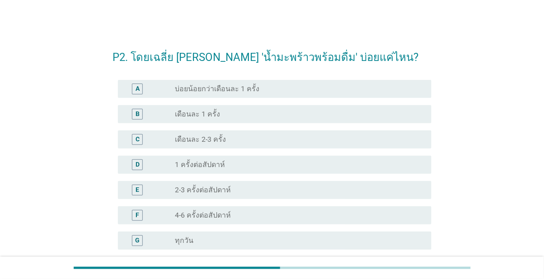
click at [385, 139] on div "radio_button_unchecked เดือนละ 2-3 ครั้ง" at bounding box center [296, 139] width 242 height 9
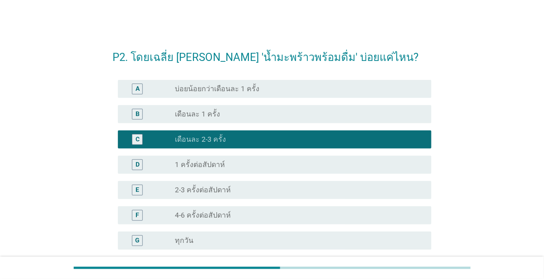
click at [409, 159] on div "radio_button_unchecked 1 ครั้งต่อสัปดาห์" at bounding box center [299, 164] width 249 height 11
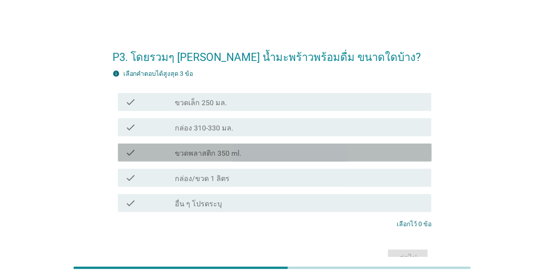
click at [393, 157] on div "check_box_outline_blank ขวดพลาสติก 350 ml." at bounding box center [299, 152] width 249 height 11
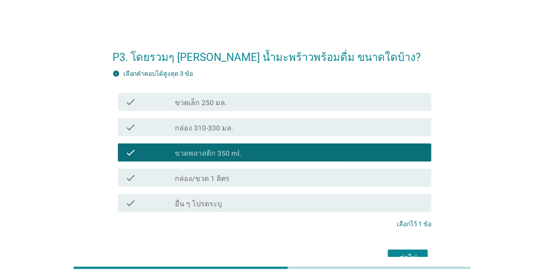
click at [415, 262] on div "ต่อไป" at bounding box center [407, 257] width 25 height 11
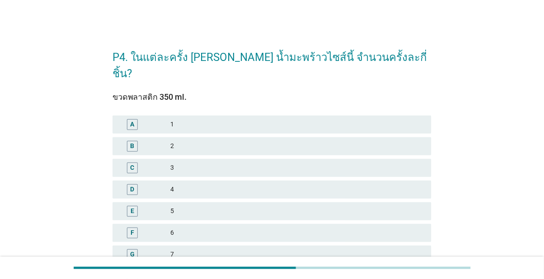
click at [387, 141] on div "2" at bounding box center [297, 146] width 254 height 11
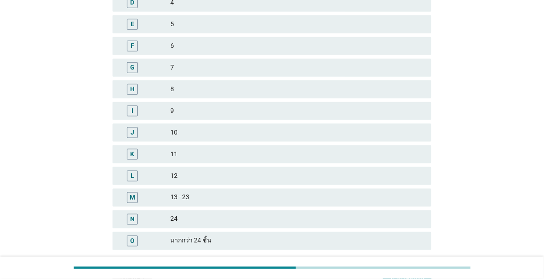
scroll to position [196, 0]
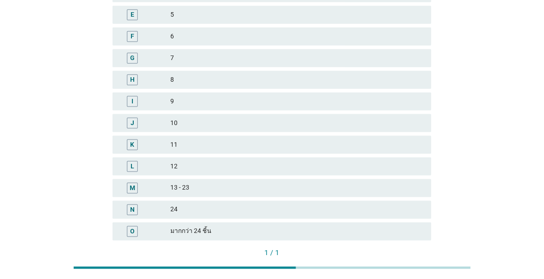
click at [410, 264] on div "คำถามต่อไป" at bounding box center [407, 268] width 34 height 9
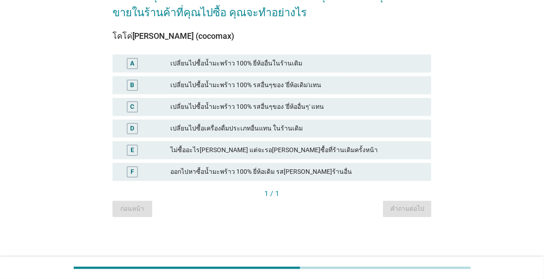
scroll to position [0, 0]
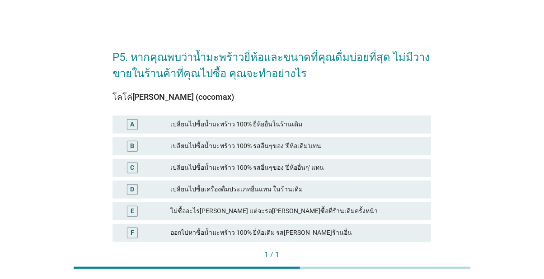
click at [291, 170] on div "เปลี่ยนไปซื้อน้ำมะพร้าว 100% รสอื่นๆของ 'ยี่ห้ออื่นๆ' แทน" at bounding box center [297, 168] width 254 height 11
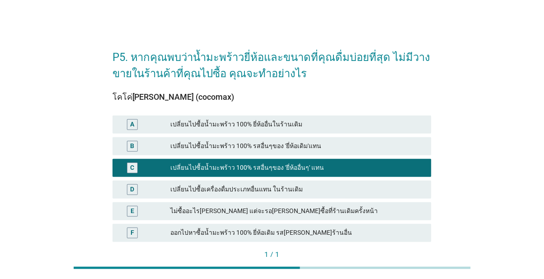
click at [332, 148] on div "เปลี่ยนไปซื้อน้ำมะพร้าว 100% รสอื่นๆของ 'ยี่ห้อเดิม'แทน" at bounding box center [297, 146] width 254 height 11
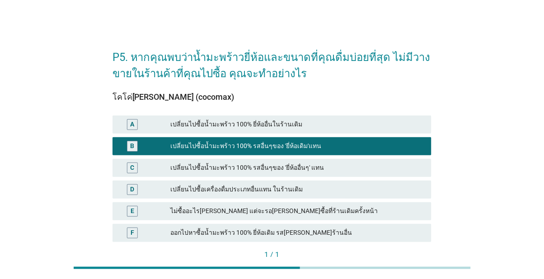
click at [304, 171] on div "เปลี่ยนไปซื้อน้ำมะพร้าว 100% รสอื่นๆของ 'ยี่ห้ออื่นๆ' แทน" at bounding box center [297, 168] width 254 height 11
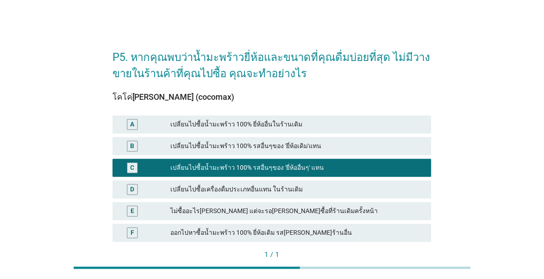
click at [412, 273] on div "คำถามต่อไป" at bounding box center [407, 269] width 34 height 9
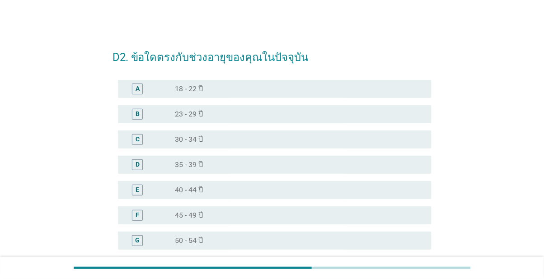
click at [342, 163] on div "radio_button_unchecked 35 - 39 ปี" at bounding box center [296, 164] width 242 height 9
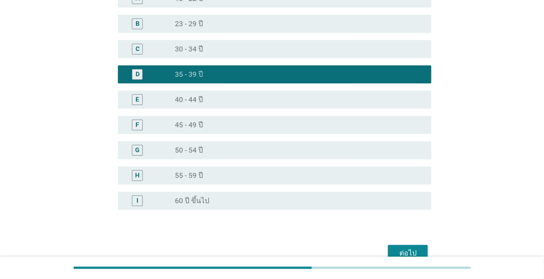
scroll to position [94, 0]
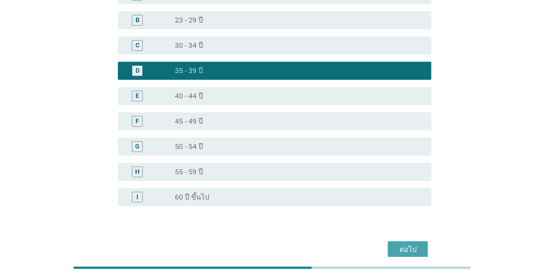
click at [408, 251] on div "ต่อไป" at bounding box center [407, 249] width 25 height 11
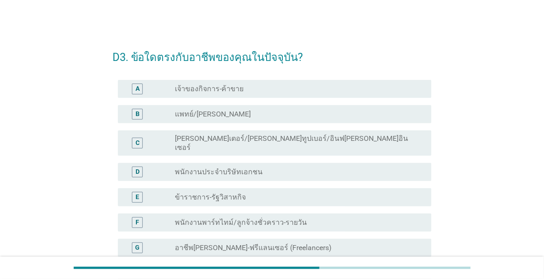
click at [365, 168] on div "radio_button_unchecked พนักงานประจำบริษัทเอกชน" at bounding box center [296, 172] width 242 height 9
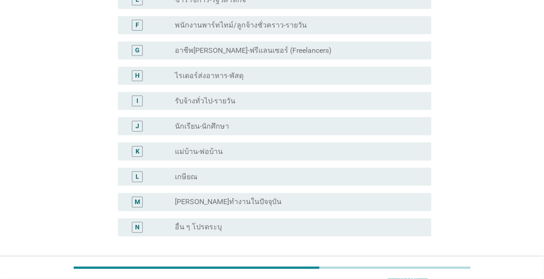
scroll to position [220, 0]
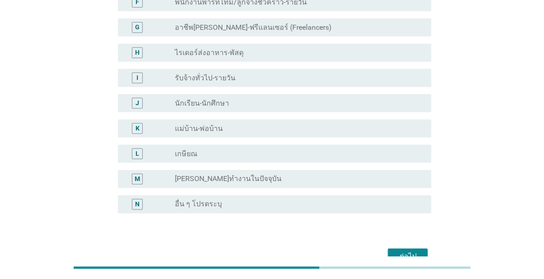
click at [408, 252] on div "ต่อไป" at bounding box center [407, 257] width 25 height 11
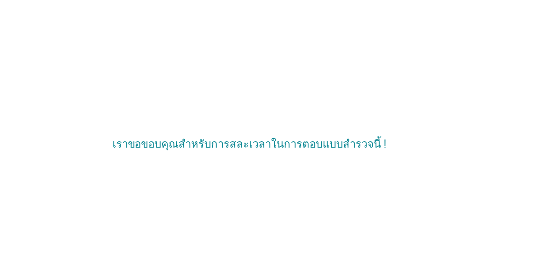
scroll to position [18, 0]
